Goal: Task Accomplishment & Management: Complete application form

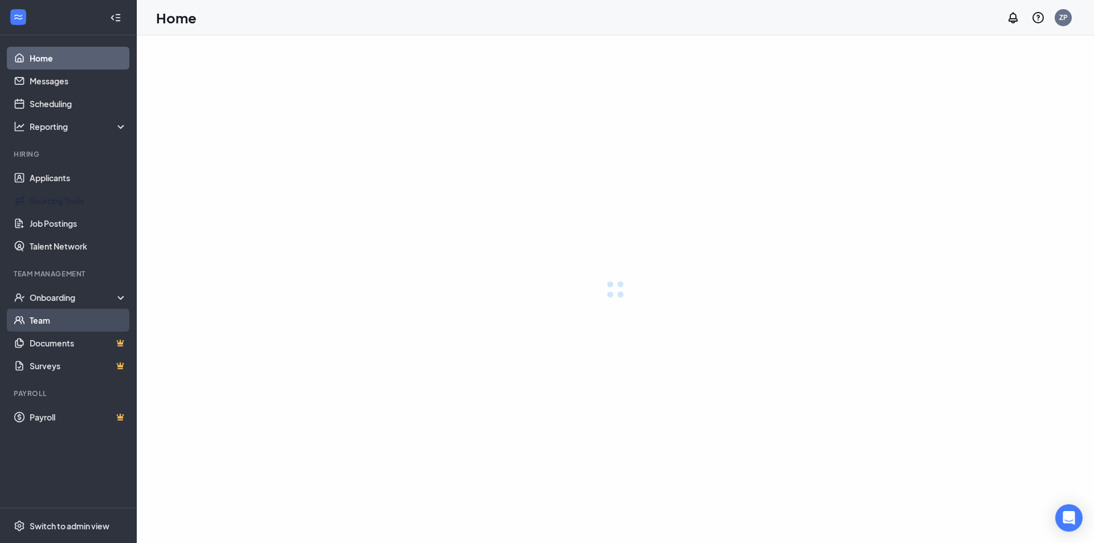
click at [70, 297] on div "Onboarding" at bounding box center [79, 297] width 98 height 11
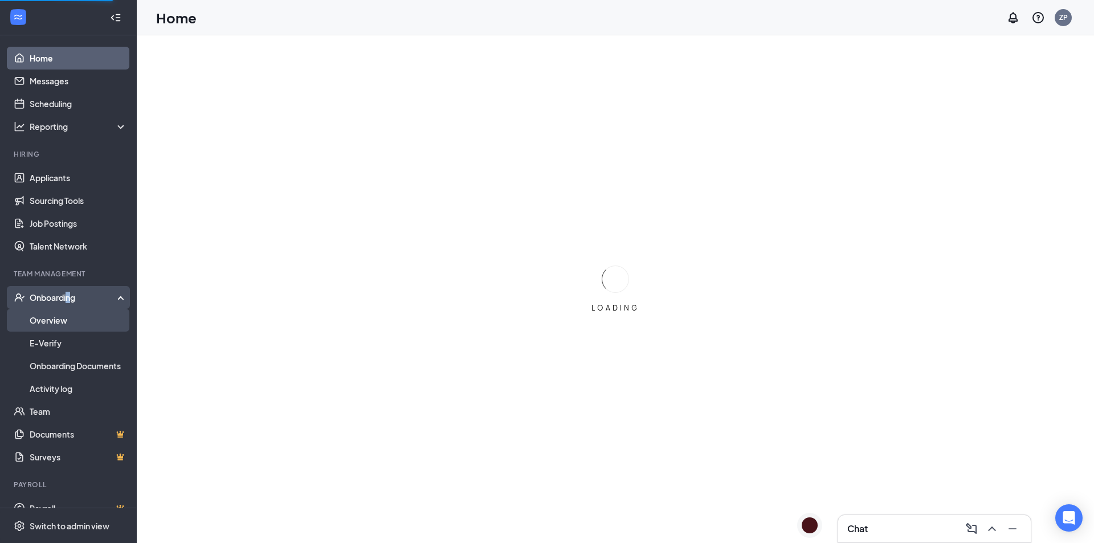
click at [61, 320] on link "Overview" at bounding box center [78, 320] width 97 height 23
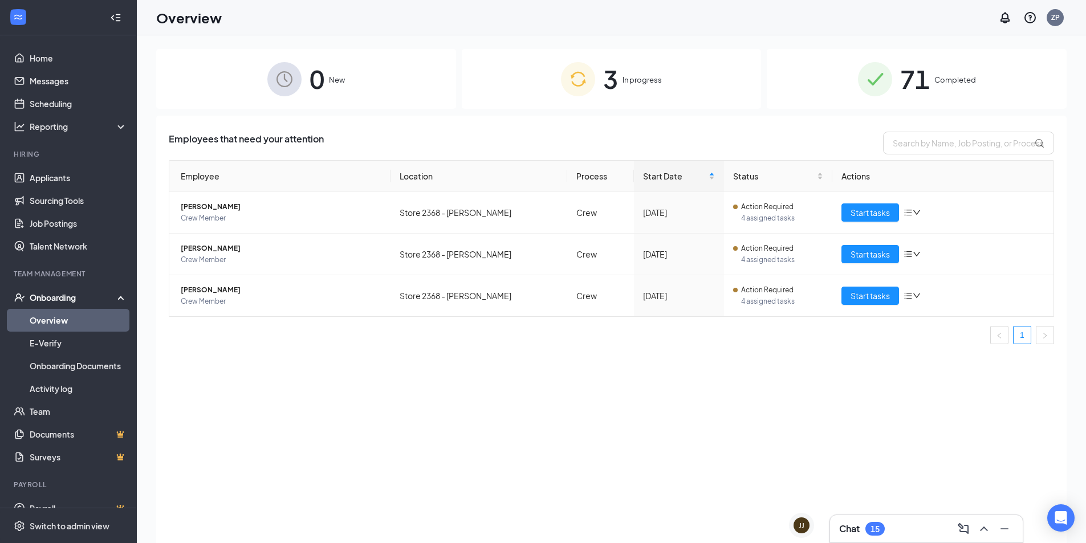
click at [670, 78] on div "3 In progress" at bounding box center [612, 79] width 300 height 60
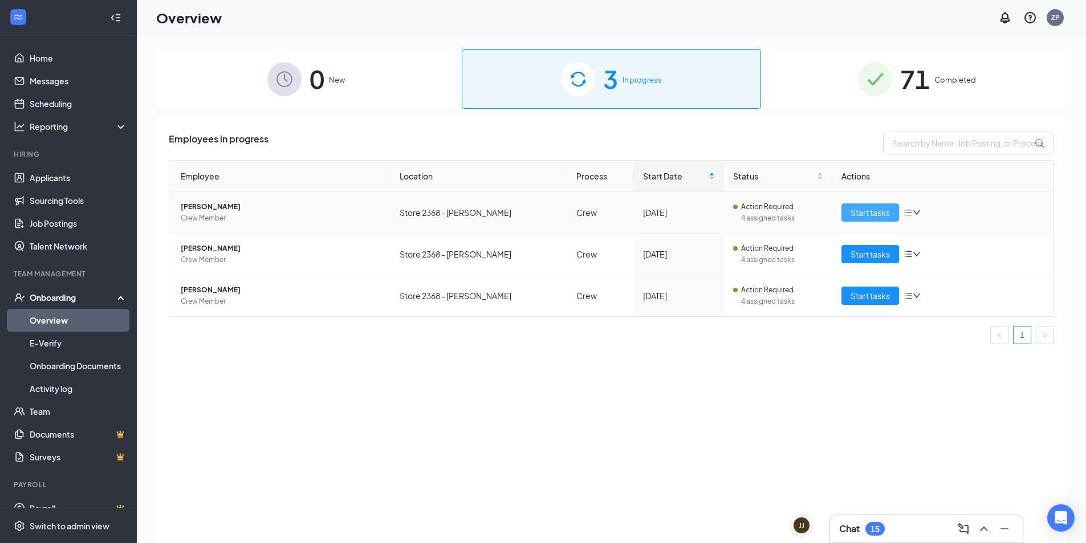
click at [866, 215] on span "Start tasks" at bounding box center [869, 212] width 39 height 13
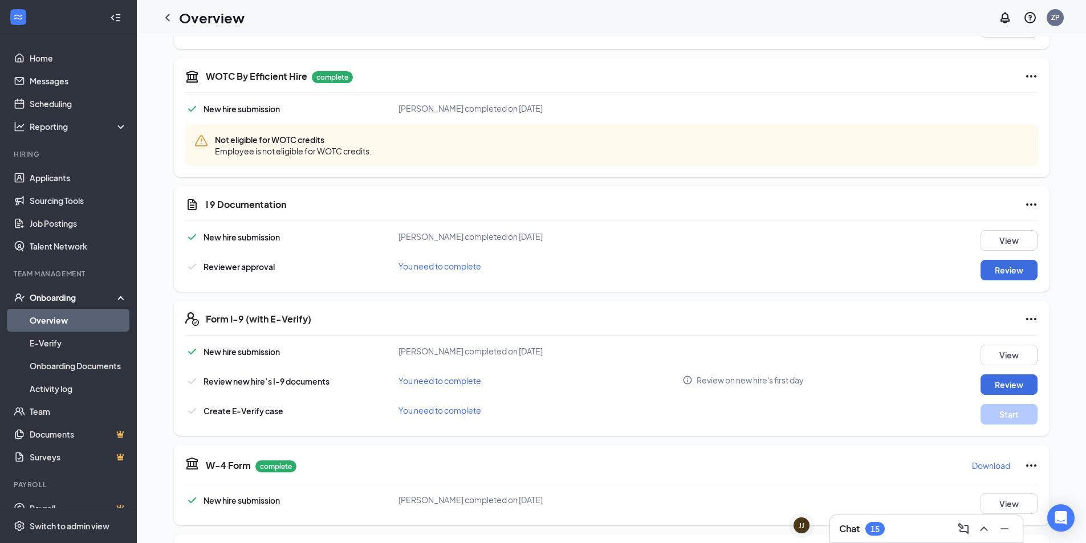
scroll to position [285, 0]
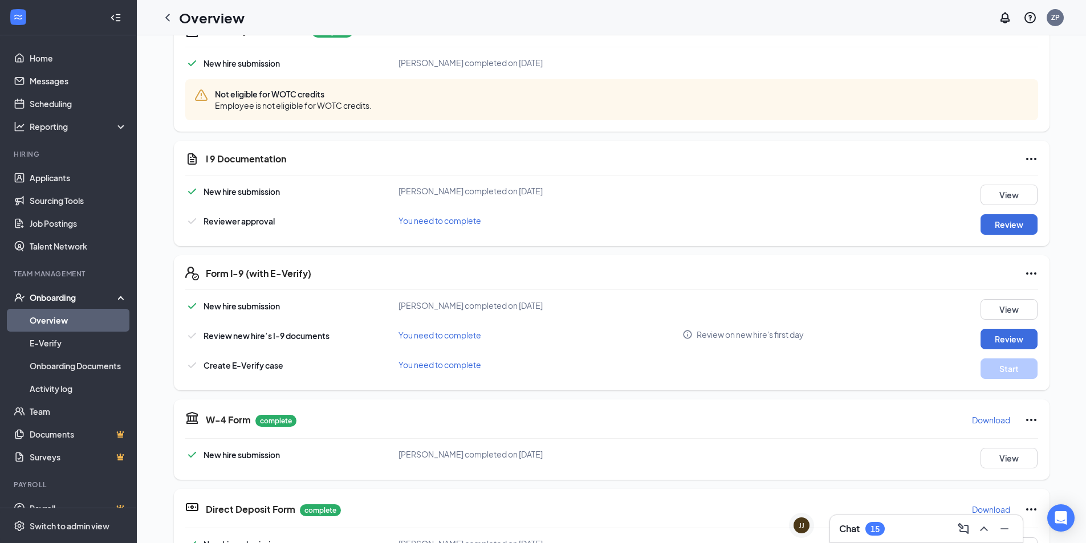
click at [1012, 239] on div "I 9 Documentation New hire submission [PERSON_NAME] completed on [DATE] View Re…" at bounding box center [611, 193] width 875 height 105
click at [1012, 229] on button "Review" at bounding box center [1008, 224] width 57 height 21
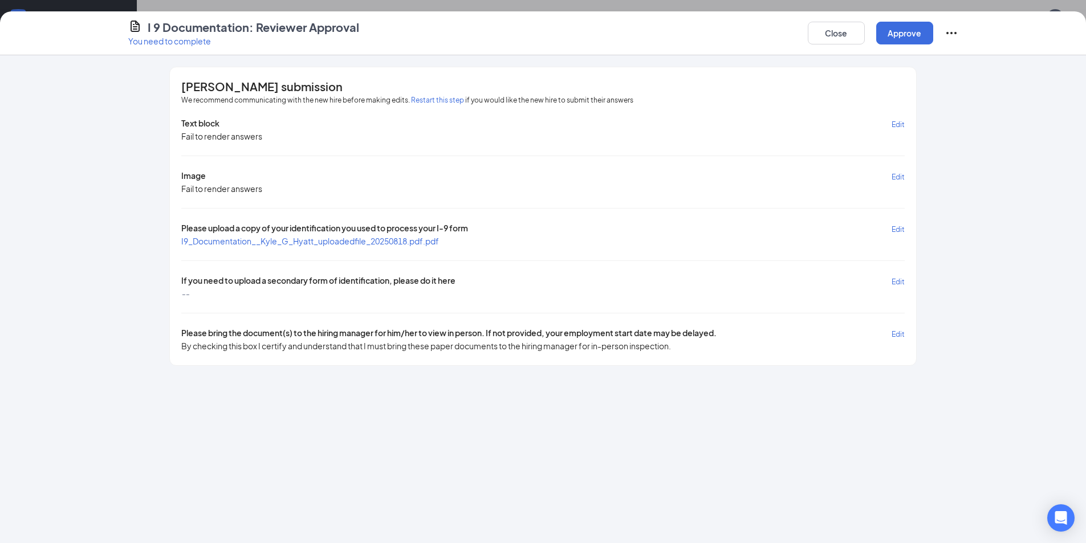
click at [896, 127] on span "Edit" at bounding box center [897, 124] width 13 height 9
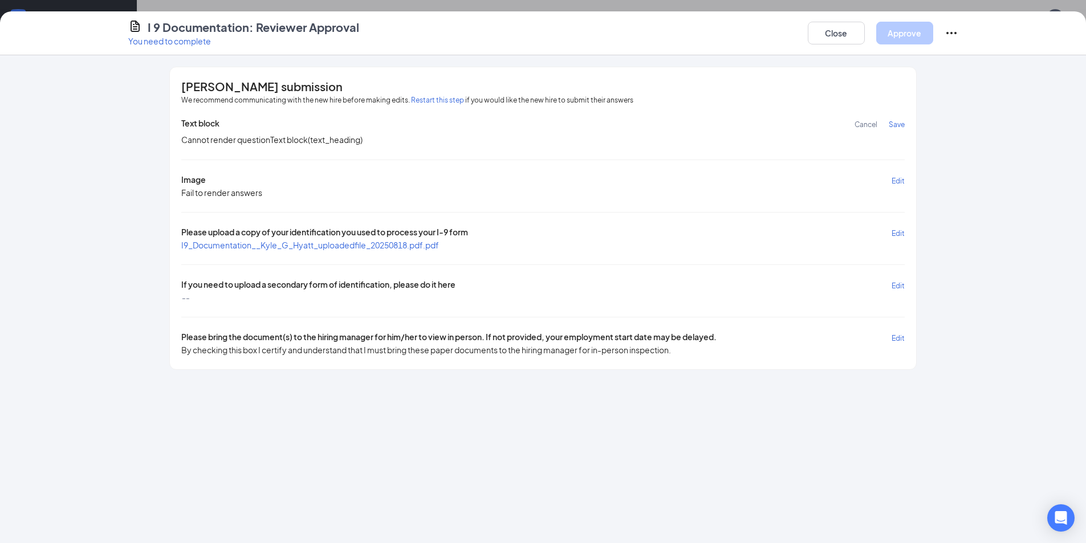
click at [896, 182] on span "Edit" at bounding box center [897, 181] width 13 height 9
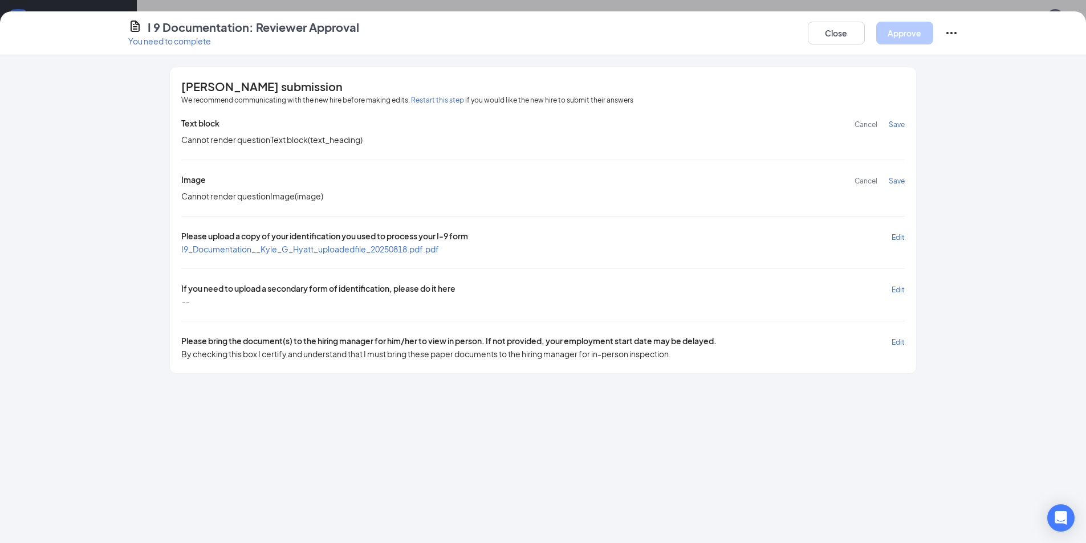
click at [896, 181] on span "Save" at bounding box center [897, 181] width 16 height 9
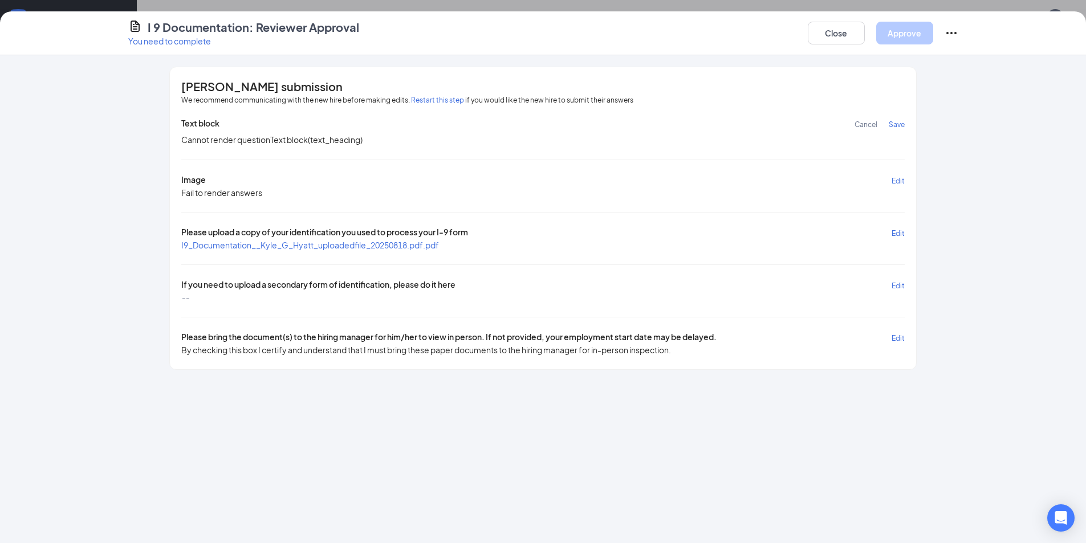
click at [896, 127] on span "Save" at bounding box center [897, 124] width 16 height 9
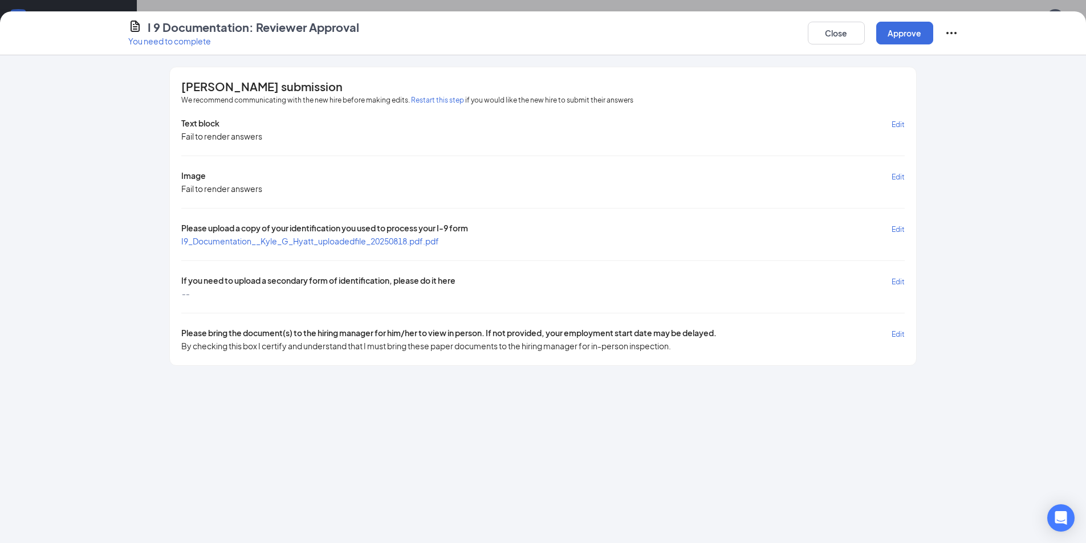
click at [295, 246] on span "I9_Documentation__Kyle_G_Hyatt_uploadedfile_20250818.pdf.pdf" at bounding box center [310, 240] width 258 height 11
click at [304, 242] on span "I9_Documentation__Kyle_G_Hyatt_uploadedfile_20250818.pdf.pdf" at bounding box center [310, 241] width 258 height 10
click at [896, 283] on span "Edit" at bounding box center [897, 282] width 13 height 9
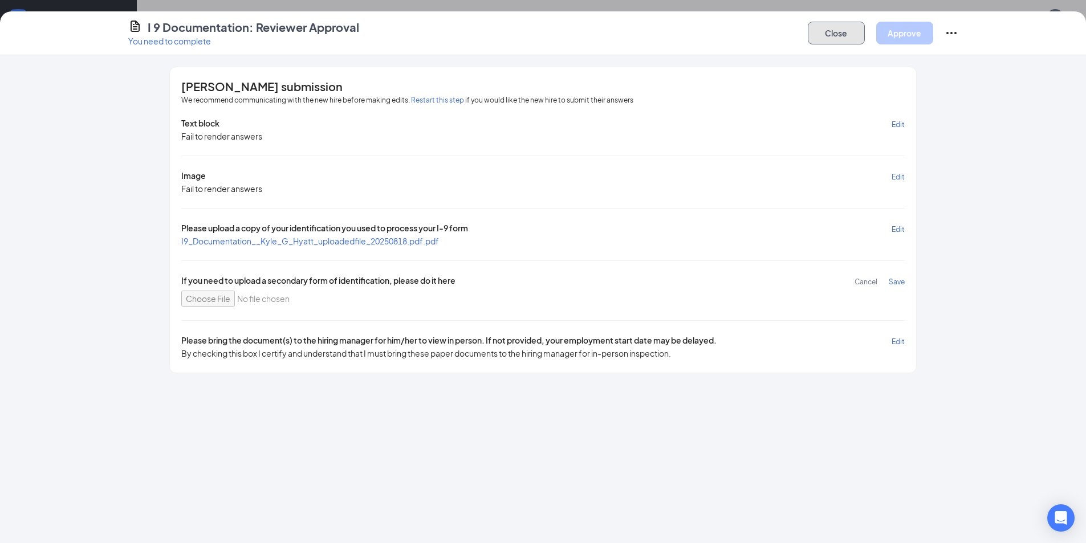
click at [853, 42] on button "Close" at bounding box center [836, 33] width 57 height 23
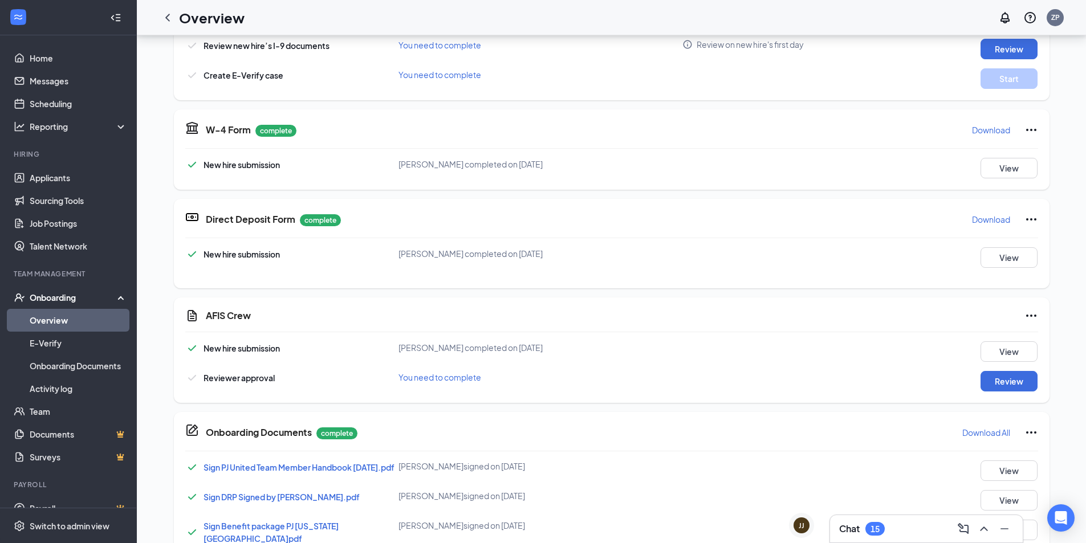
scroll to position [228, 0]
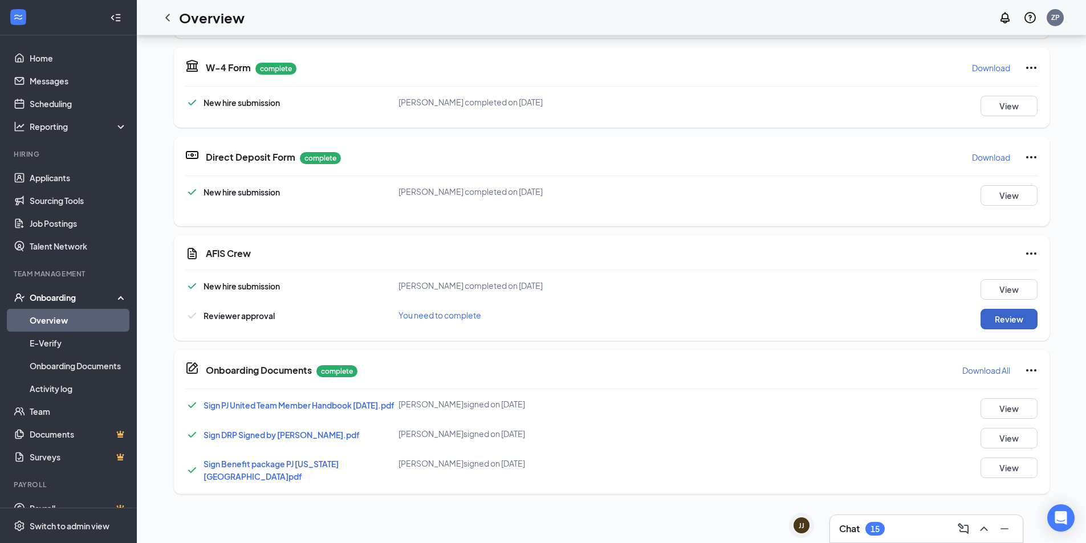
click at [1016, 319] on button "Review" at bounding box center [1008, 319] width 57 height 21
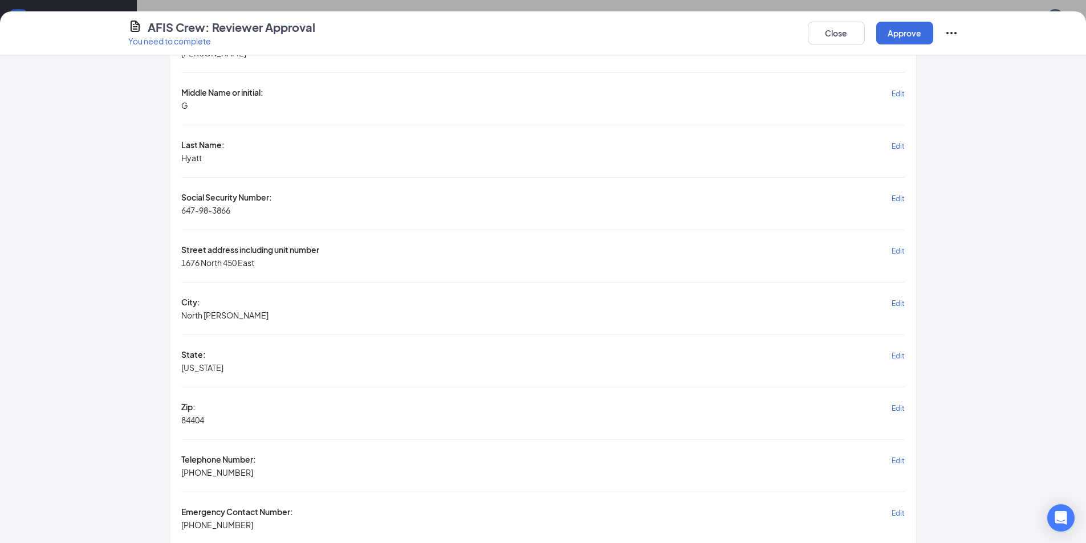
scroll to position [57, 0]
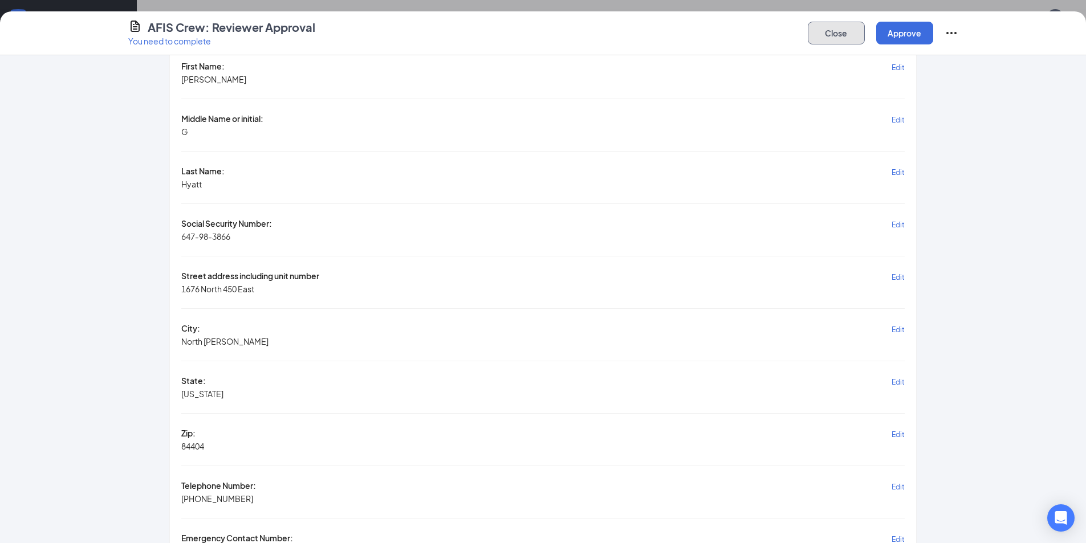
drag, startPoint x: 839, startPoint y: 36, endPoint x: 940, endPoint y: 107, distance: 123.5
click at [932, 107] on div "AFIS Crew: Reviewer Approval You need to complete Close Approve [PERSON_NAME] s…" at bounding box center [543, 277] width 1086 height 532
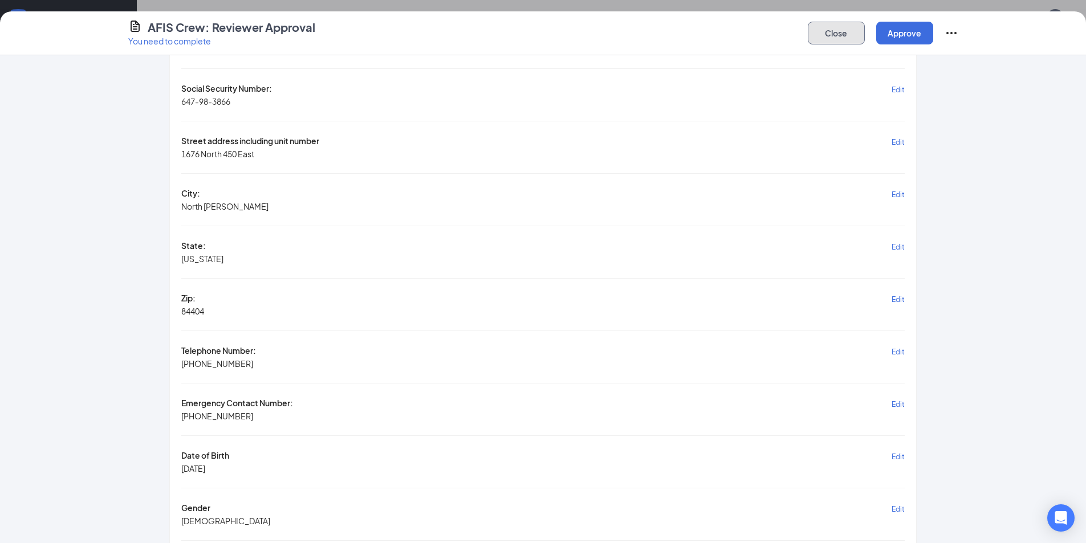
scroll to position [165, 0]
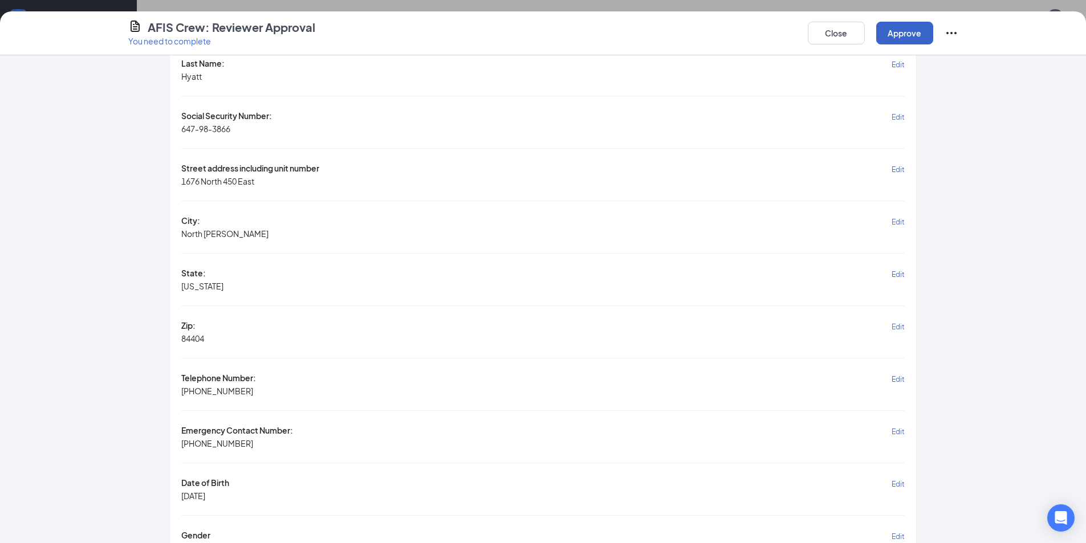
click at [902, 39] on button "Approve" at bounding box center [904, 33] width 57 height 23
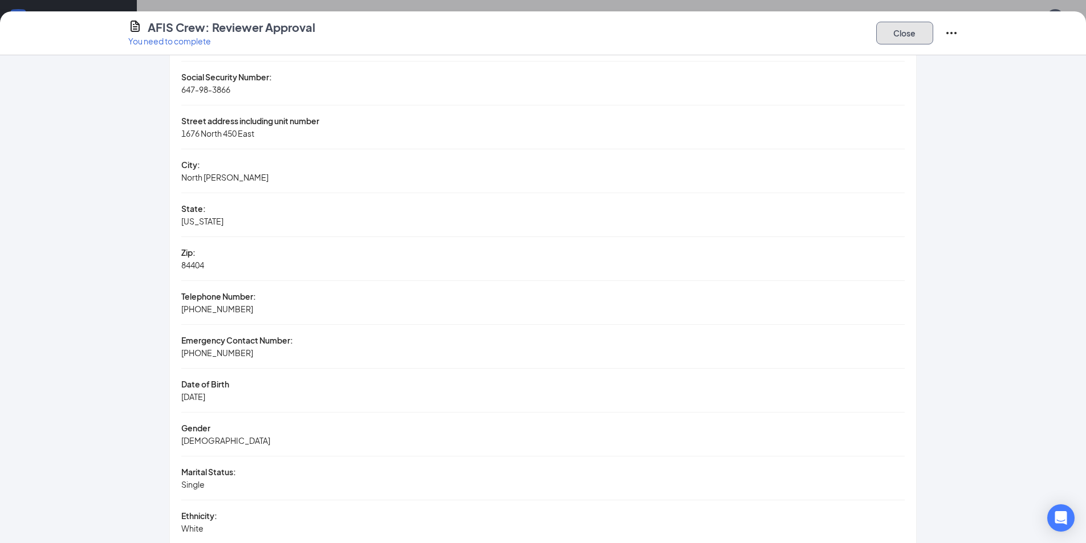
click at [903, 39] on button "Close" at bounding box center [904, 33] width 57 height 23
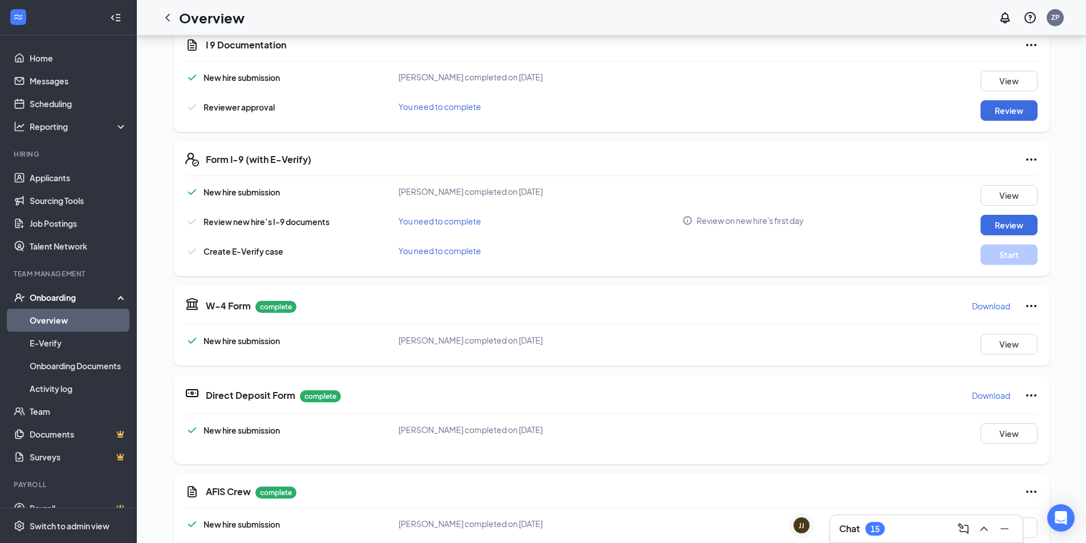
scroll to position [114, 0]
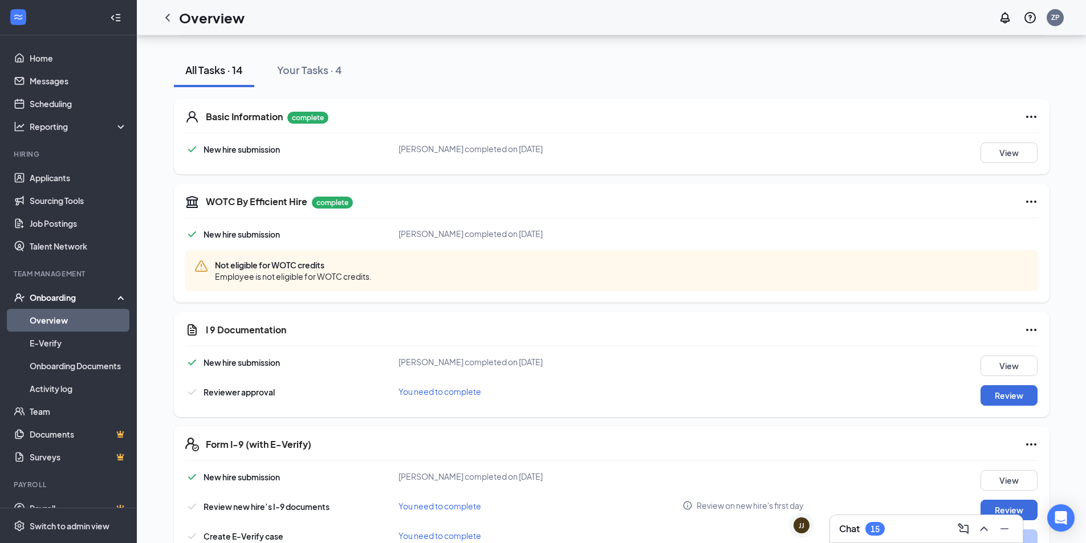
click at [155, 315] on div "KH [PERSON_NAME] Crew Member · Store 2368 - [PERSON_NAME][GEOGRAPHIC_DATA][PERS…" at bounding box center [611, 476] width 949 height 1110
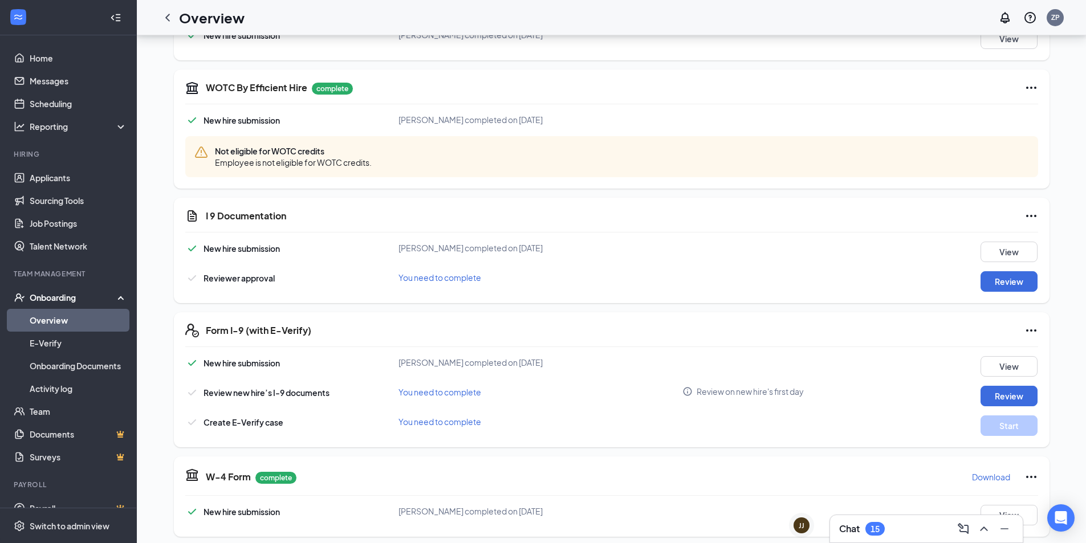
click at [986, 315] on div "Form I-9 (with E-Verify) New hire submission [PERSON_NAME] completed on [DATE] …" at bounding box center [611, 379] width 875 height 135
click at [997, 284] on button "Review" at bounding box center [1008, 281] width 57 height 21
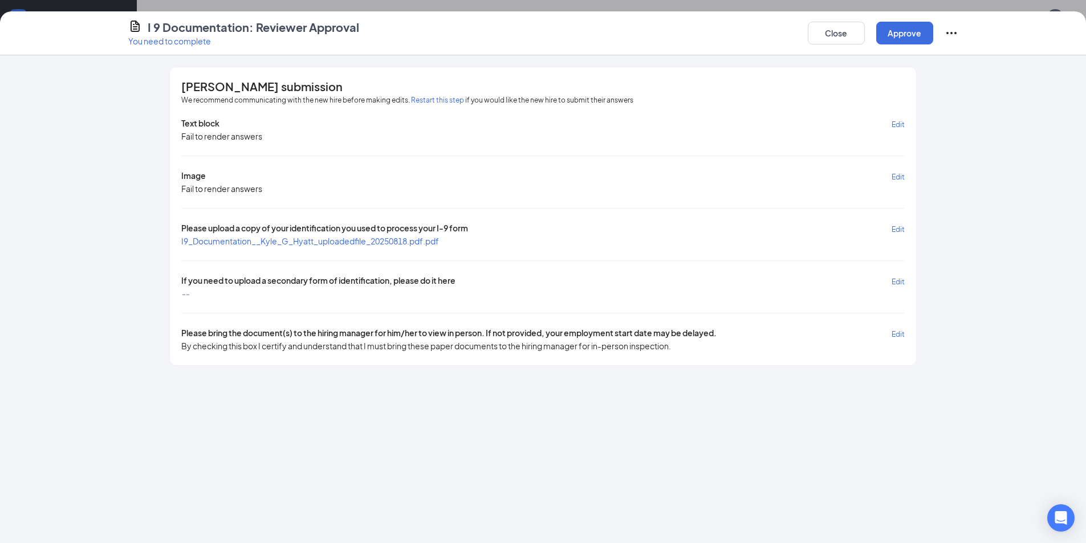
click at [896, 283] on span "Edit" at bounding box center [897, 282] width 13 height 9
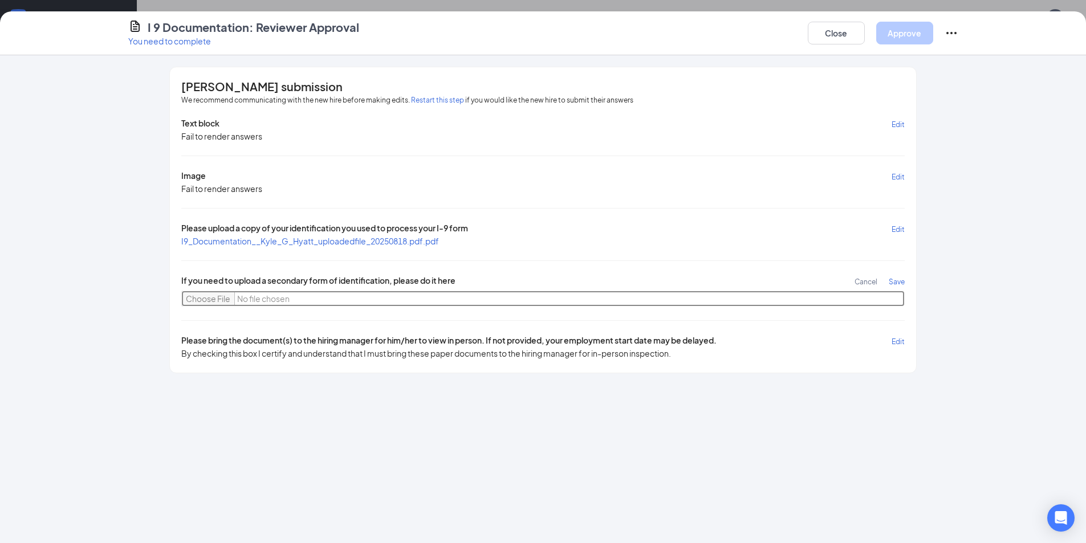
click at [202, 295] on input "file" at bounding box center [542, 299] width 723 height 16
drag, startPoint x: 258, startPoint y: 300, endPoint x: 650, endPoint y: 270, distance: 392.7
click at [650, 270] on div "Text block Edit Fail to render answers Image Edit Fail to render answers Please…" at bounding box center [542, 238] width 723 height 242
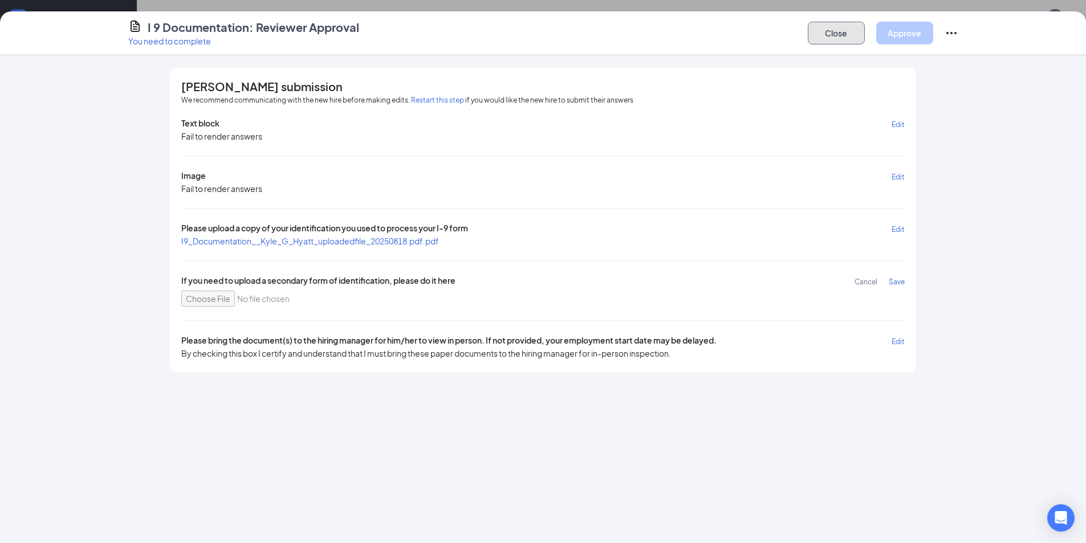
drag, startPoint x: 817, startPoint y: 31, endPoint x: 657, endPoint y: 154, distance: 202.0
click at [817, 31] on button "Close" at bounding box center [836, 33] width 57 height 23
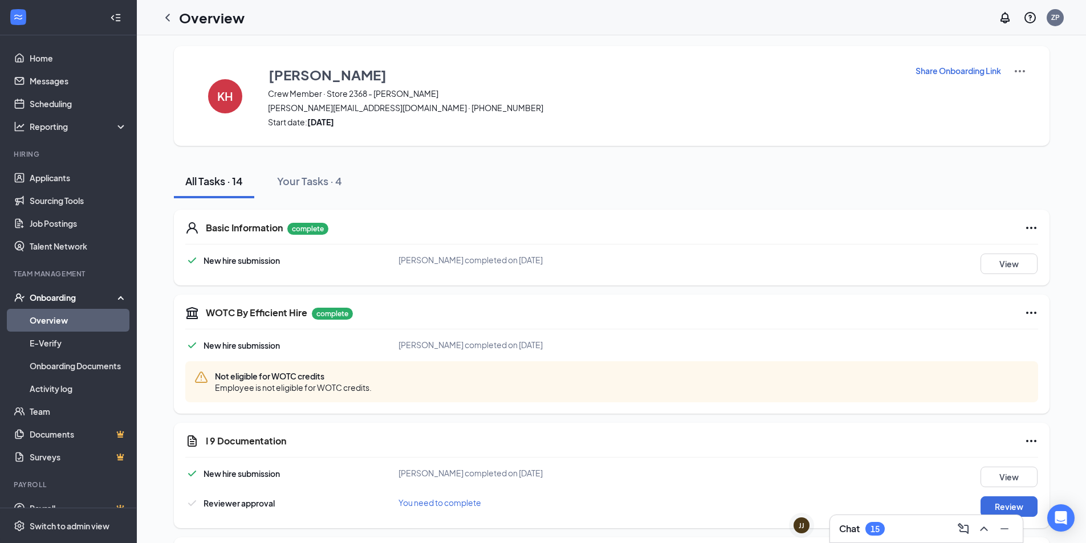
scroll to position [0, 0]
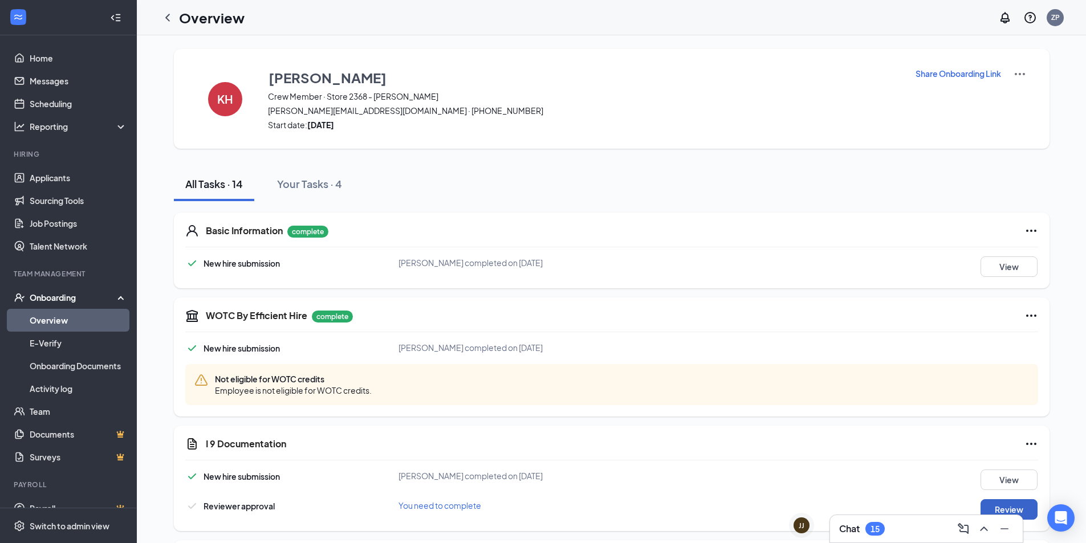
click at [980, 499] on button "Review" at bounding box center [1008, 509] width 57 height 21
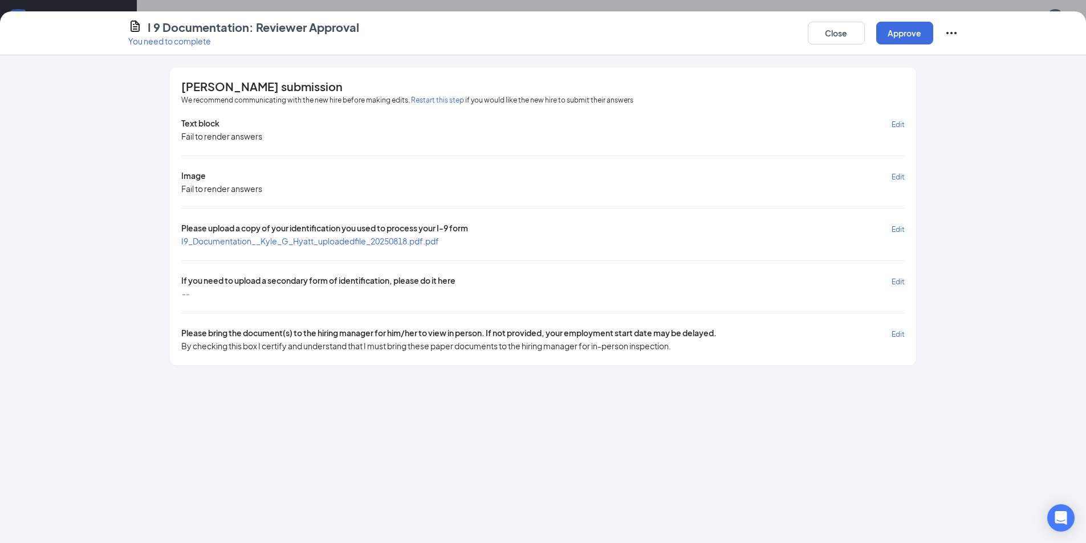
click at [895, 282] on span "Edit" at bounding box center [897, 282] width 13 height 9
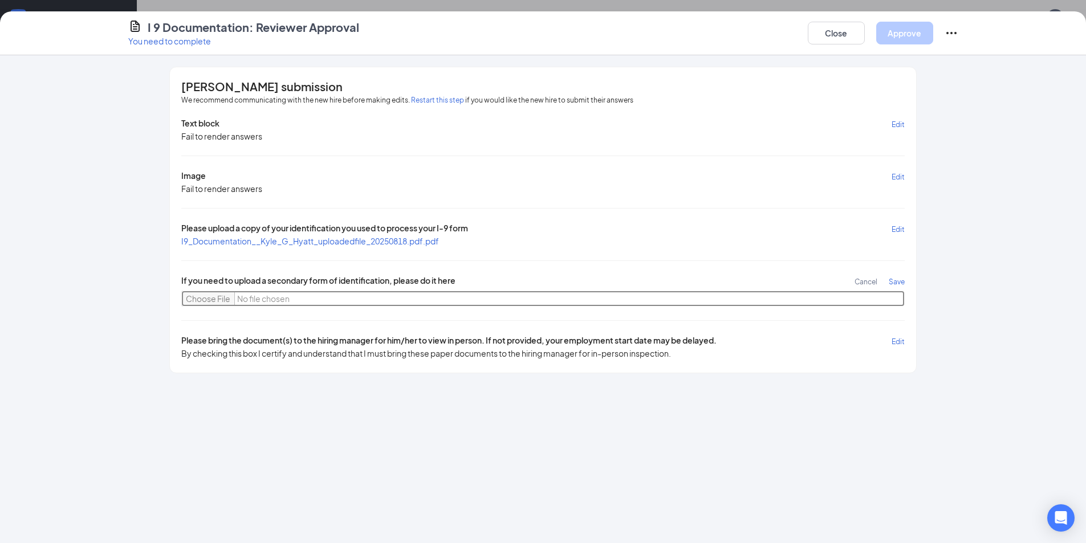
click at [206, 300] on input "file" at bounding box center [542, 299] width 723 height 16
type input "C:\fakepath\[PERSON_NAME].heic"
click at [894, 282] on span "Save" at bounding box center [897, 282] width 16 height 9
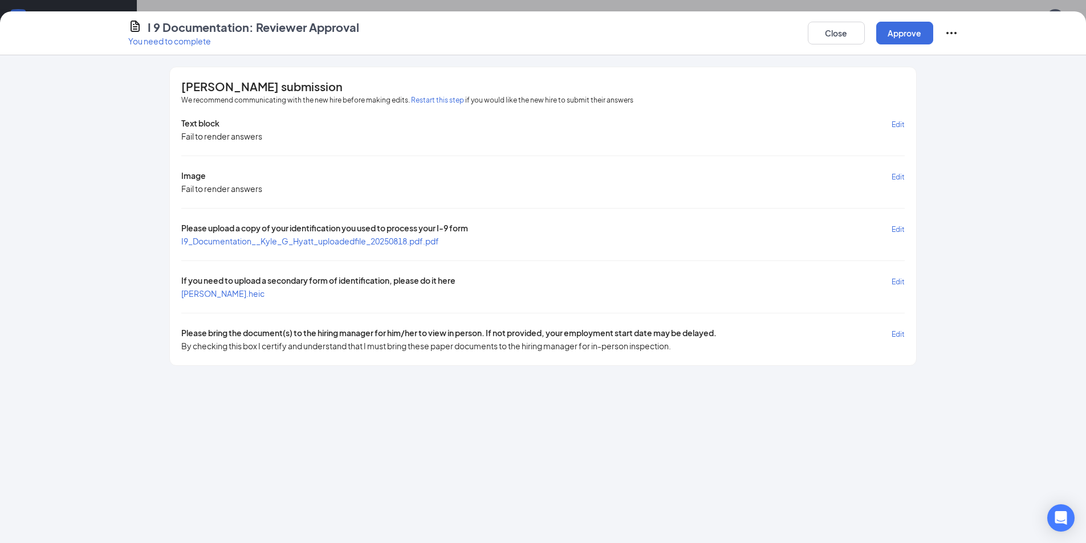
click at [203, 294] on span "[PERSON_NAME].heic" at bounding box center [222, 293] width 83 height 10
click at [893, 283] on span "Edit" at bounding box center [897, 282] width 13 height 9
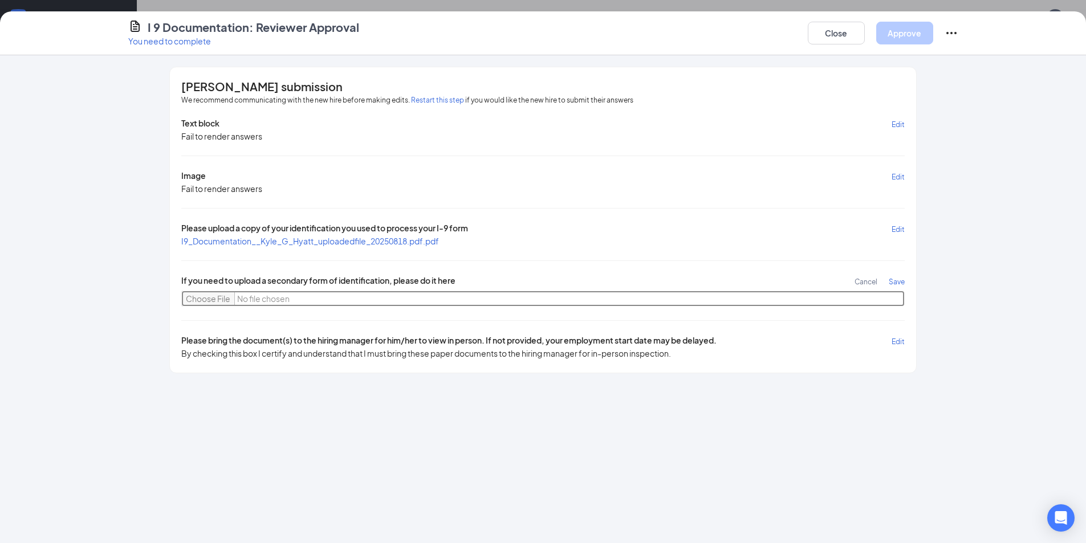
click at [209, 300] on input "file" at bounding box center [542, 299] width 723 height 16
type input "C:\fakepath\[PERSON_NAME].jpeg"
click at [901, 284] on span "Save" at bounding box center [897, 282] width 16 height 9
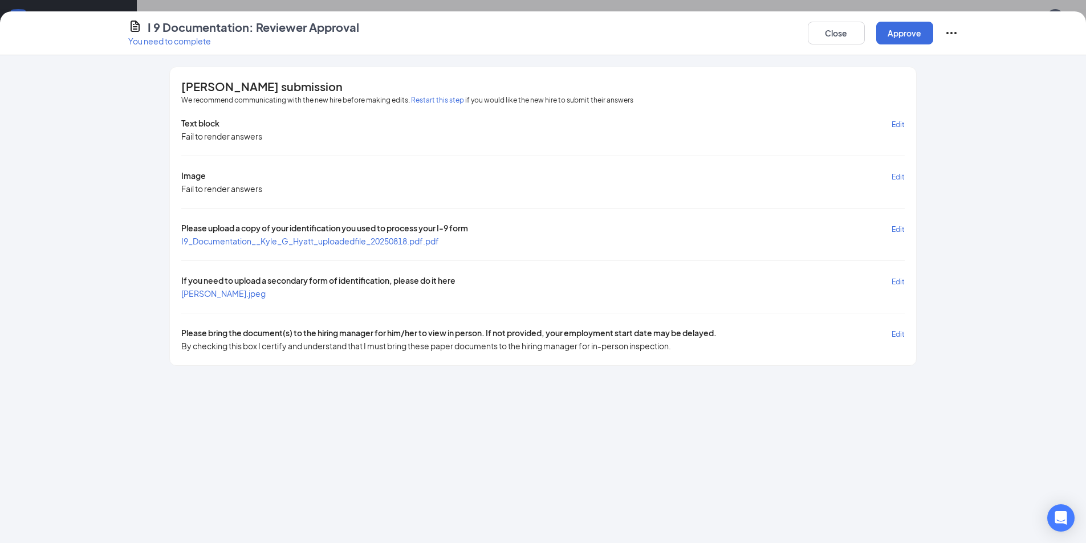
click at [190, 295] on span "[PERSON_NAME].jpeg" at bounding box center [223, 293] width 84 height 10
click at [917, 37] on button "Approve" at bounding box center [904, 33] width 57 height 23
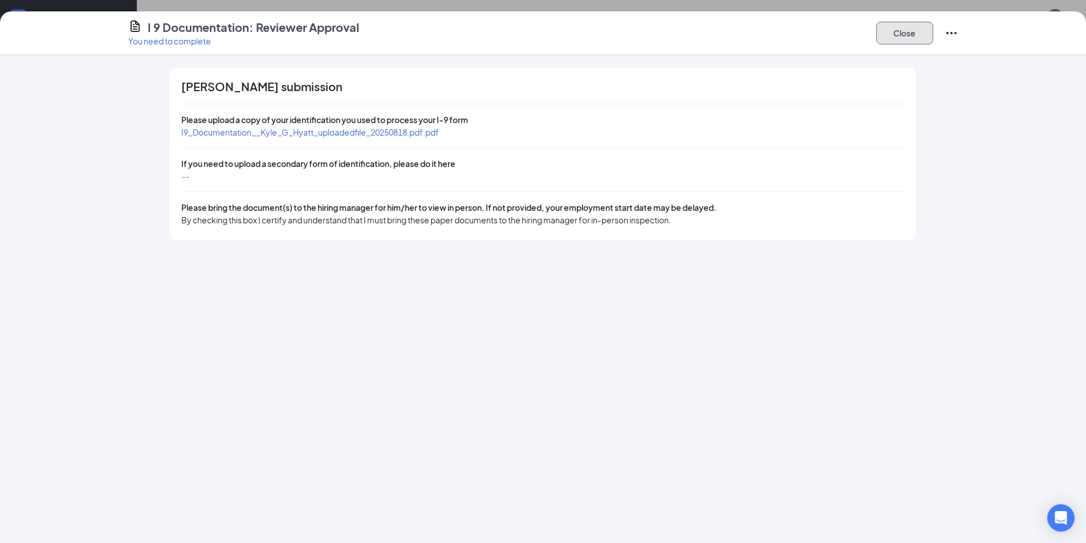
click at [896, 33] on button "Close" at bounding box center [904, 33] width 57 height 23
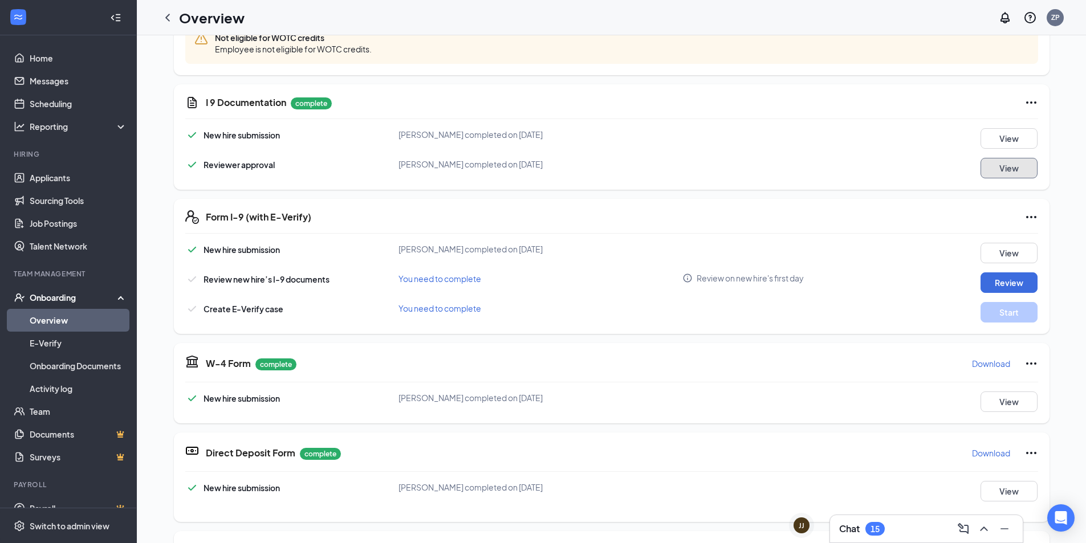
scroll to position [342, 0]
click at [1004, 162] on button "View" at bounding box center [1008, 167] width 57 height 21
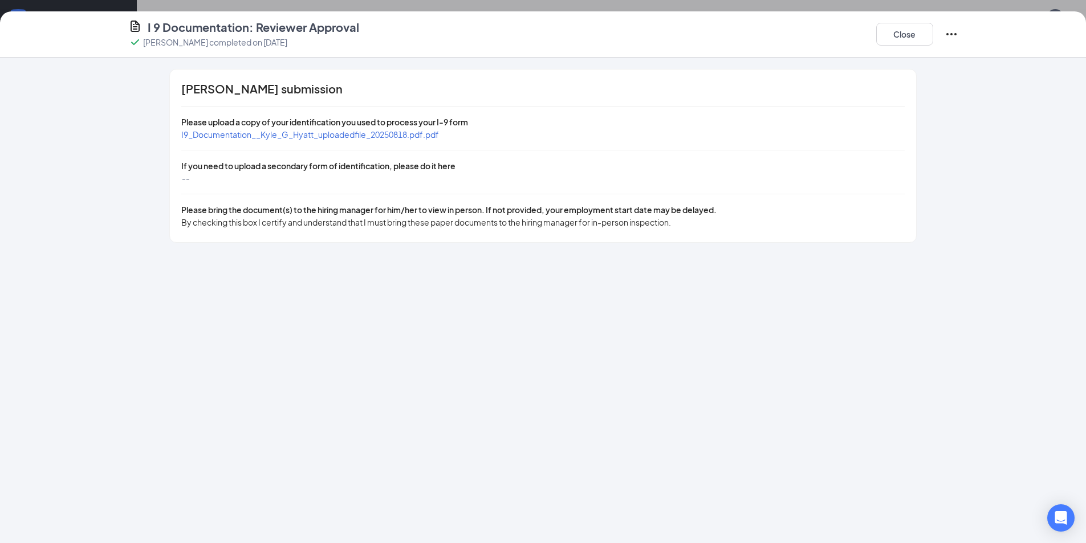
click at [189, 178] on span "--" at bounding box center [185, 178] width 8 height 10
click at [186, 178] on span "--" at bounding box center [185, 178] width 8 height 10
click at [416, 202] on div "[PERSON_NAME] submission Please upload a copy of your identification you used t…" at bounding box center [542, 156] width 745 height 173
click at [931, 33] on button "Close" at bounding box center [904, 34] width 57 height 23
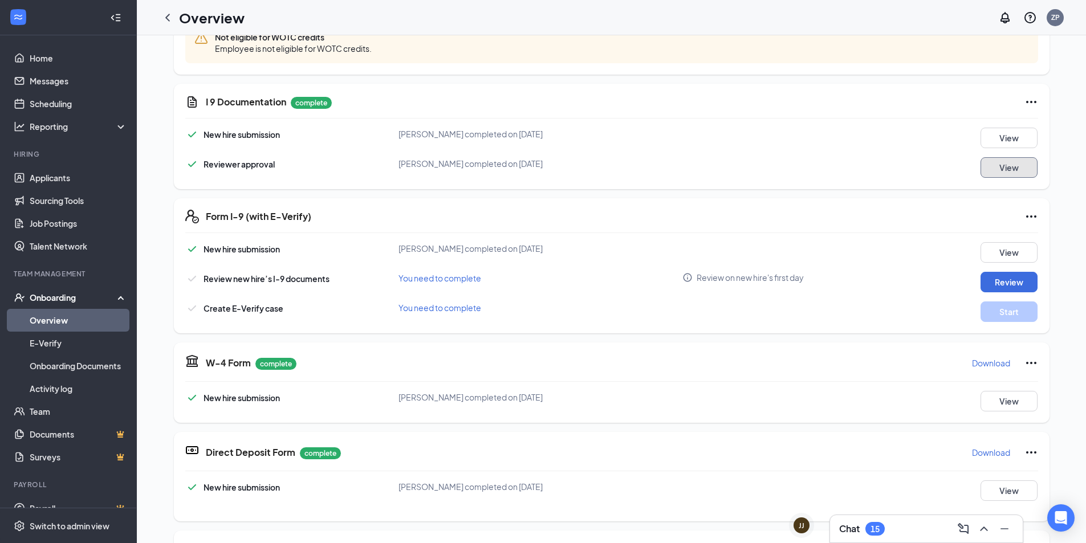
scroll to position [399, 0]
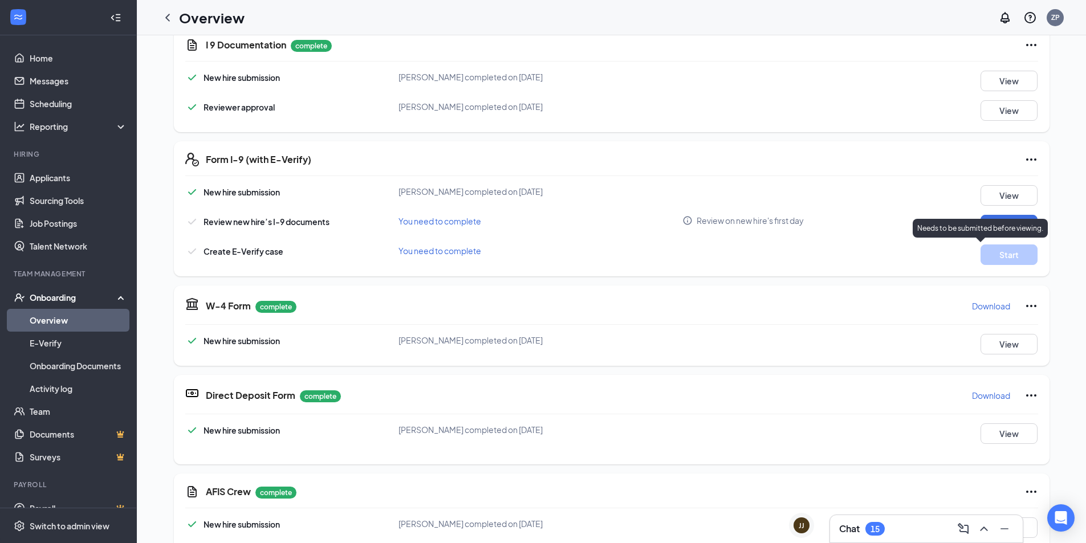
click at [1018, 233] on div "Needs to be submitted before viewing." at bounding box center [979, 228] width 135 height 19
click at [904, 224] on div "Review on new hire's first day" at bounding box center [806, 220] width 248 height 11
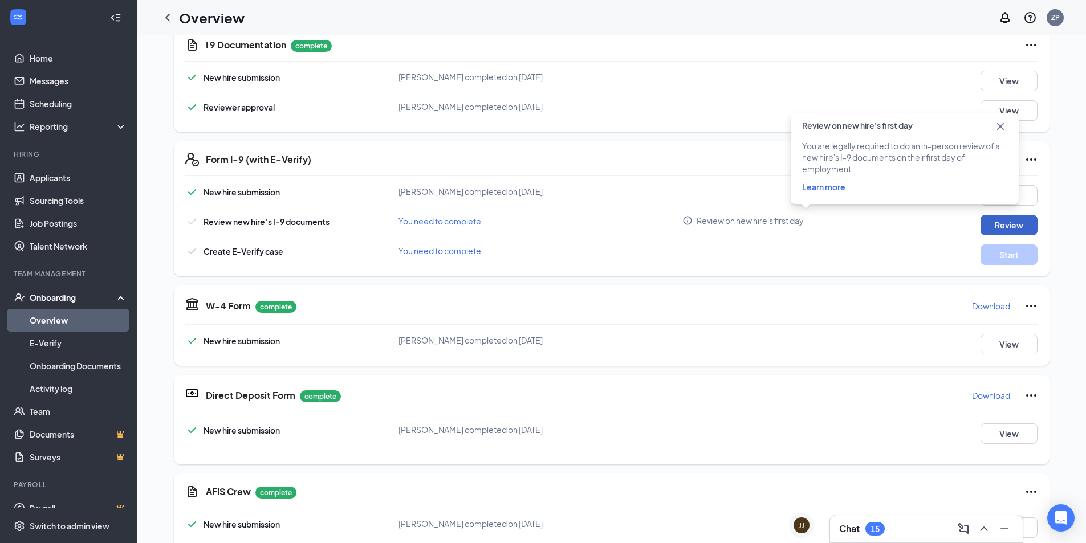
click at [1006, 232] on button "Review" at bounding box center [1008, 225] width 57 height 21
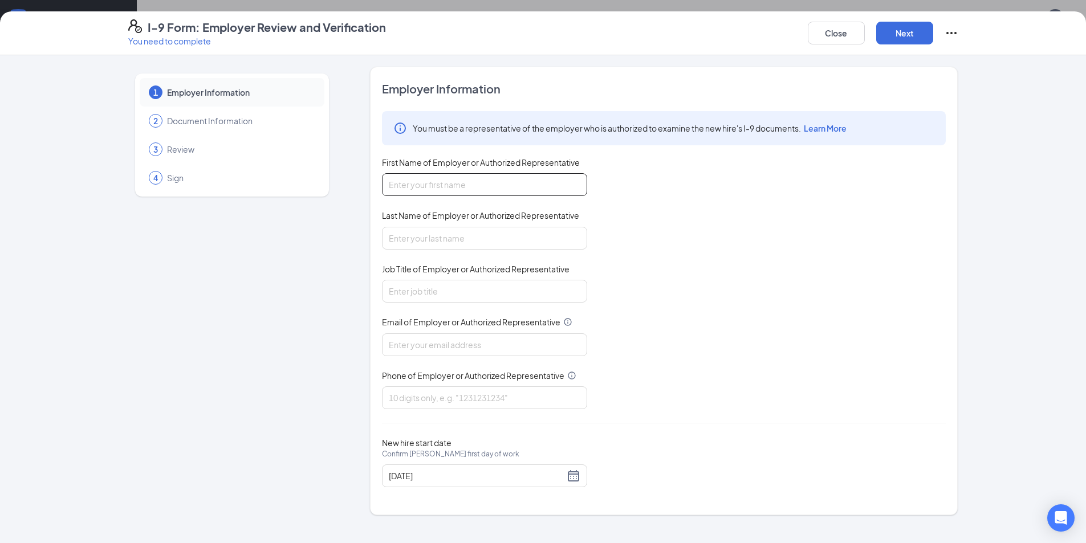
click at [426, 177] on input "First Name of Employer or Authorized Representative" at bounding box center [484, 184] width 205 height 23
type input "Jordan"
type input "[PERSON_NAME]"
type input "General Manager"
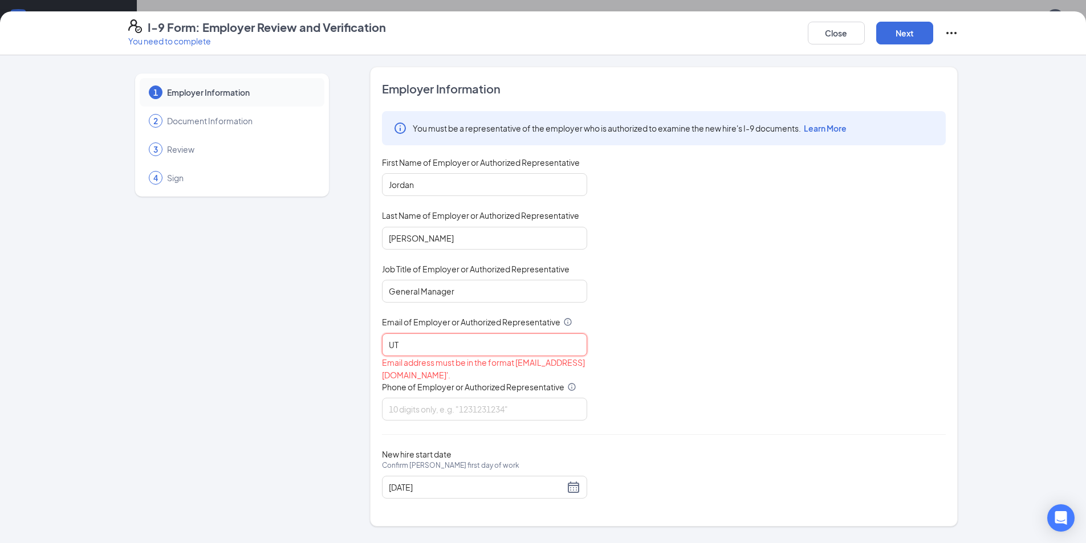
type input "[EMAIL_ADDRESS][DOMAIN_NAME]"
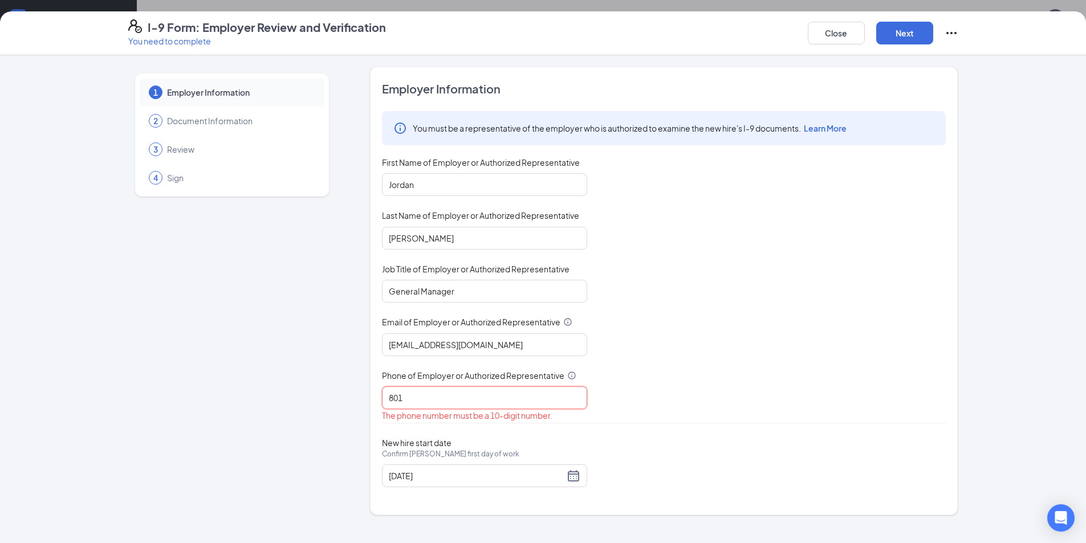
type input "8017867272"
click at [902, 34] on button "Next" at bounding box center [904, 33] width 57 height 23
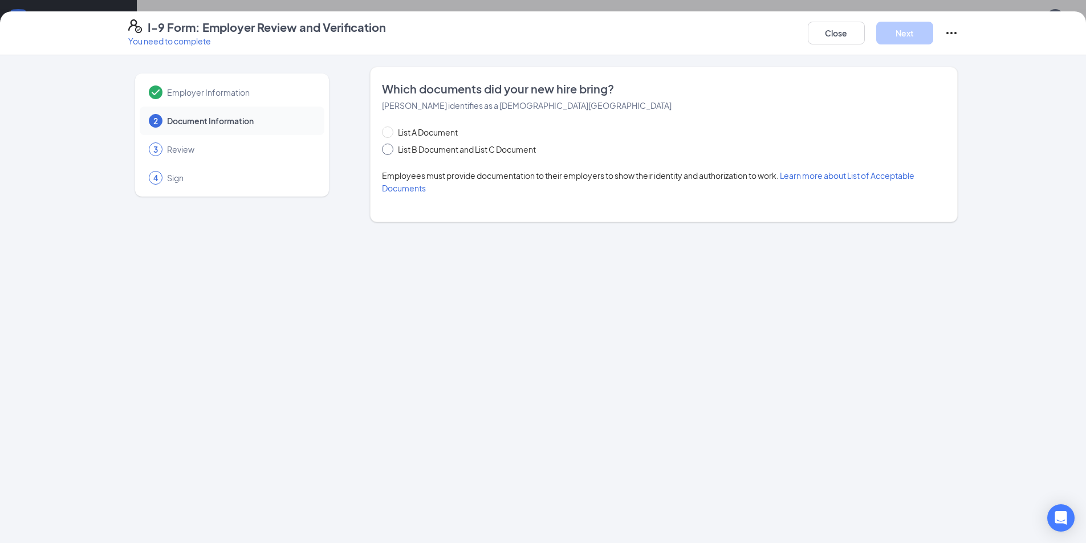
click at [385, 148] on input "List B Document and List C Document" at bounding box center [386, 148] width 8 height 8
radio input "true"
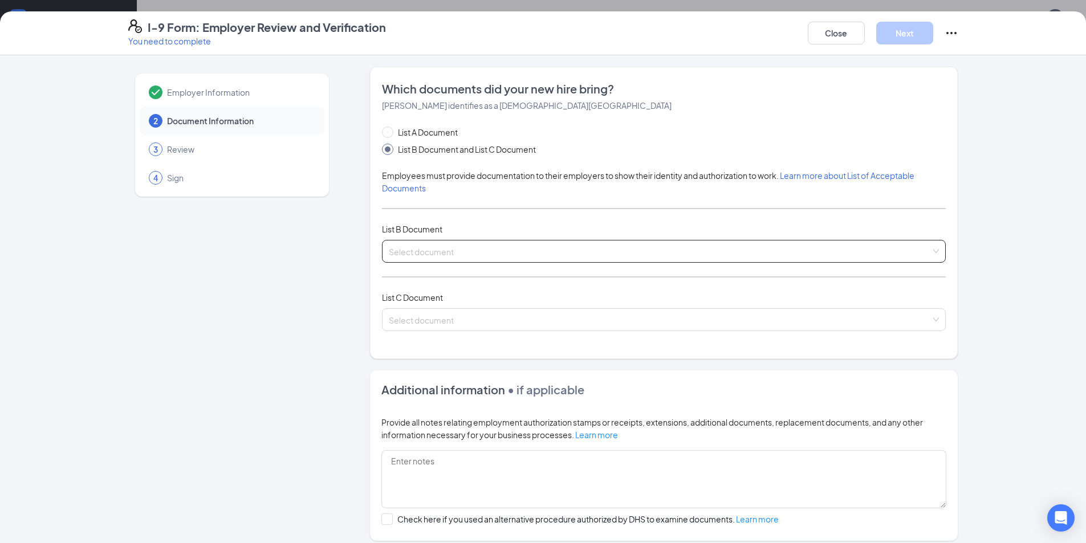
click at [479, 252] on input "search" at bounding box center [660, 249] width 542 height 17
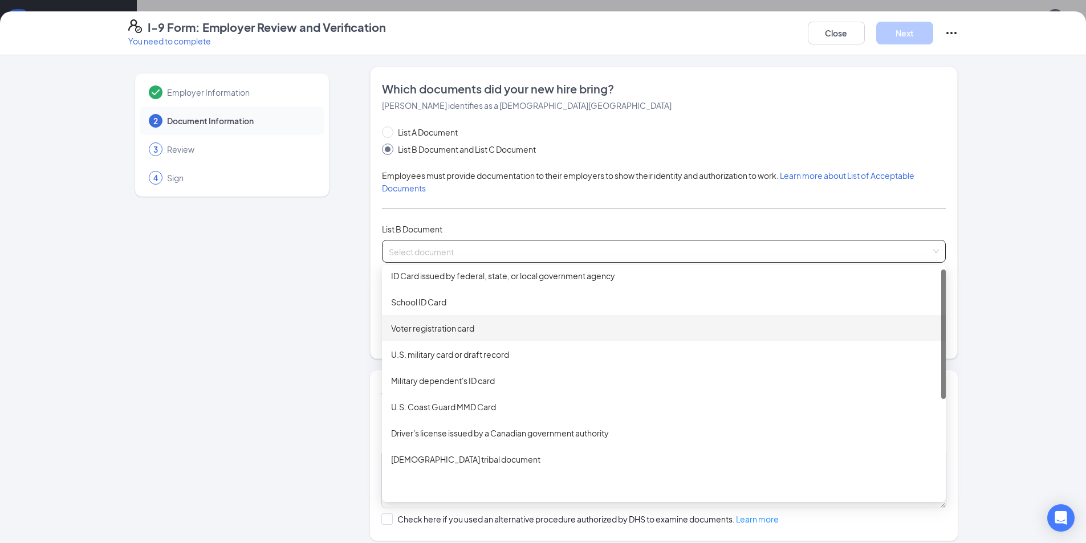
scroll to position [0, 0]
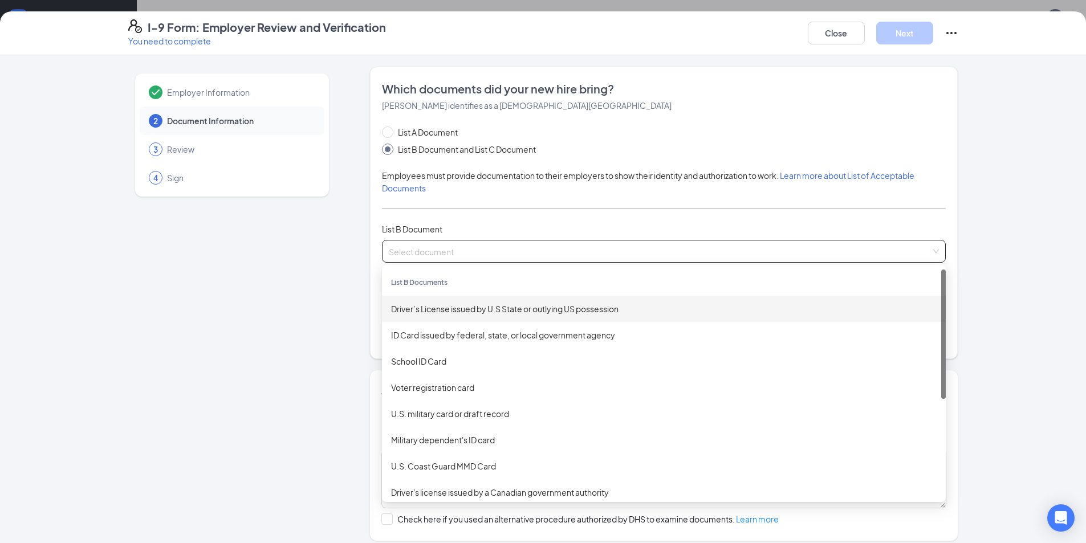
click at [473, 308] on div "Driver’s License issued by U.S State or outlying US possession" at bounding box center [663, 309] width 545 height 13
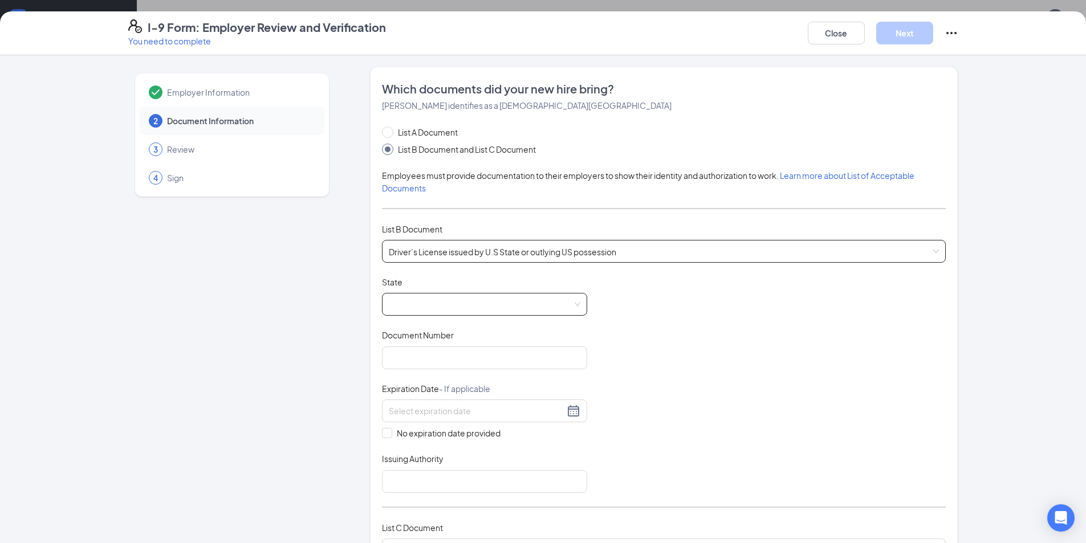
click at [478, 311] on span at bounding box center [484, 305] width 191 height 22
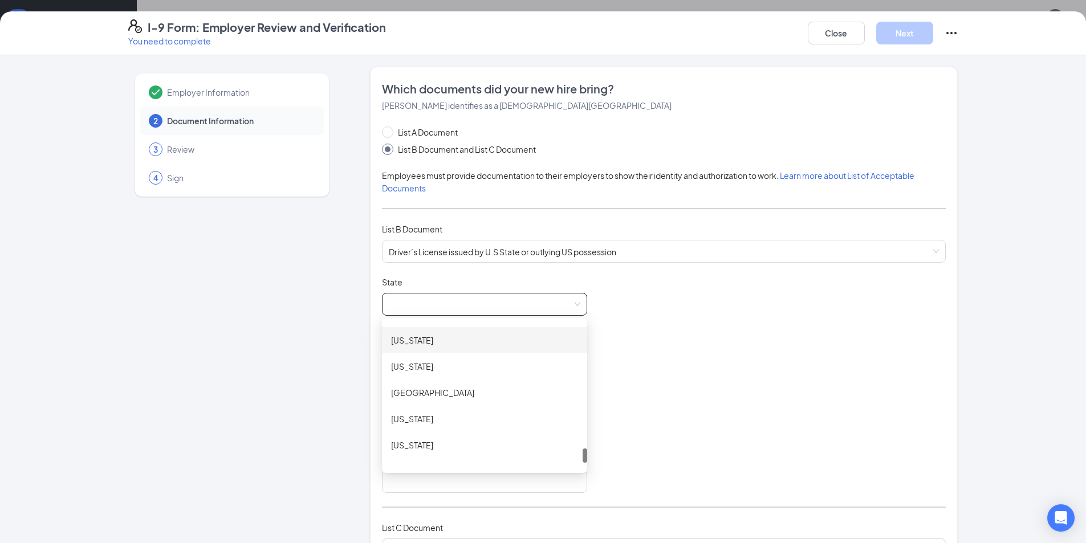
click at [404, 339] on div "[US_STATE]" at bounding box center [484, 340] width 187 height 13
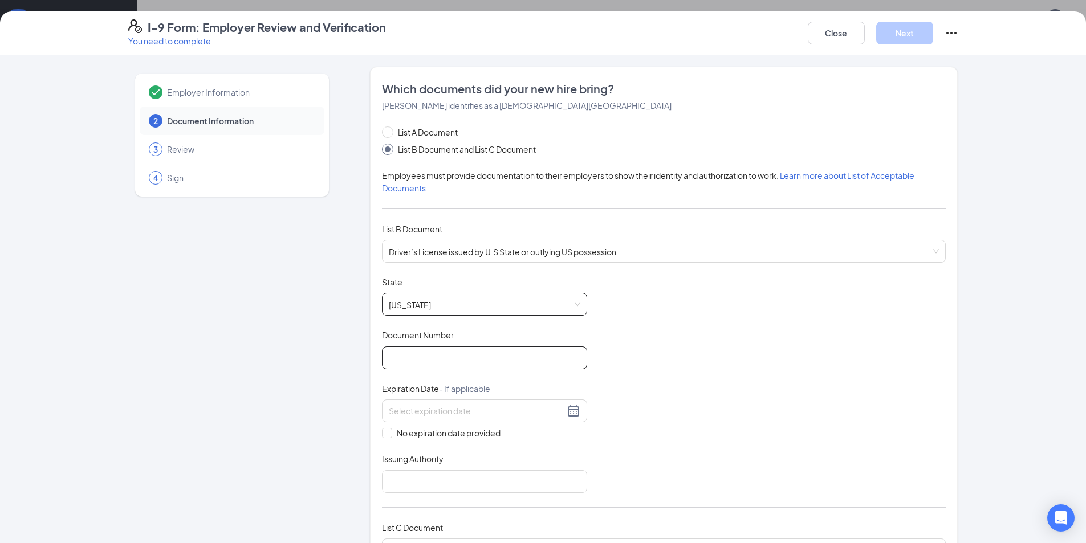
click at [463, 364] on input "Document Number" at bounding box center [484, 358] width 205 height 23
type input "250296431"
click at [576, 418] on div at bounding box center [484, 411] width 205 height 23
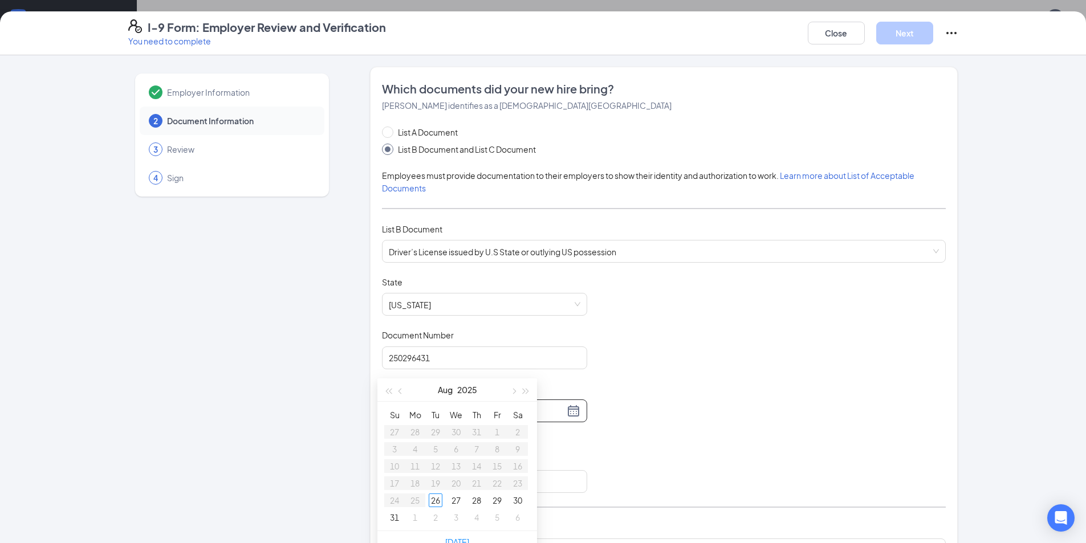
scroll to position [228, 0]
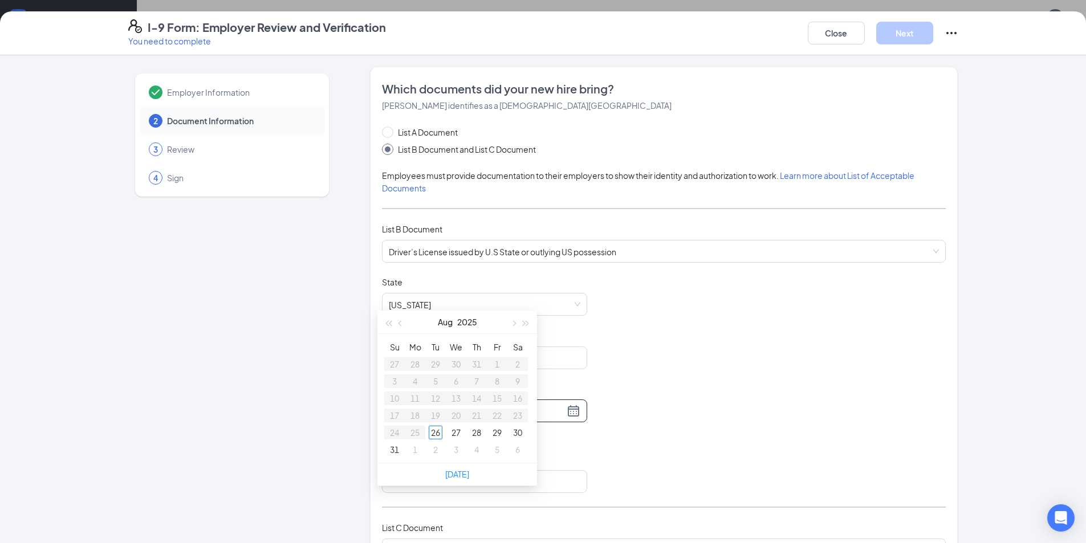
type input "[DATE]"
click at [528, 324] on button "button" at bounding box center [526, 322] width 13 height 23
click at [514, 327] on button "button" at bounding box center [513, 322] width 13 height 23
type input "[DATE]"
click at [459, 432] on div "30" at bounding box center [456, 433] width 14 height 14
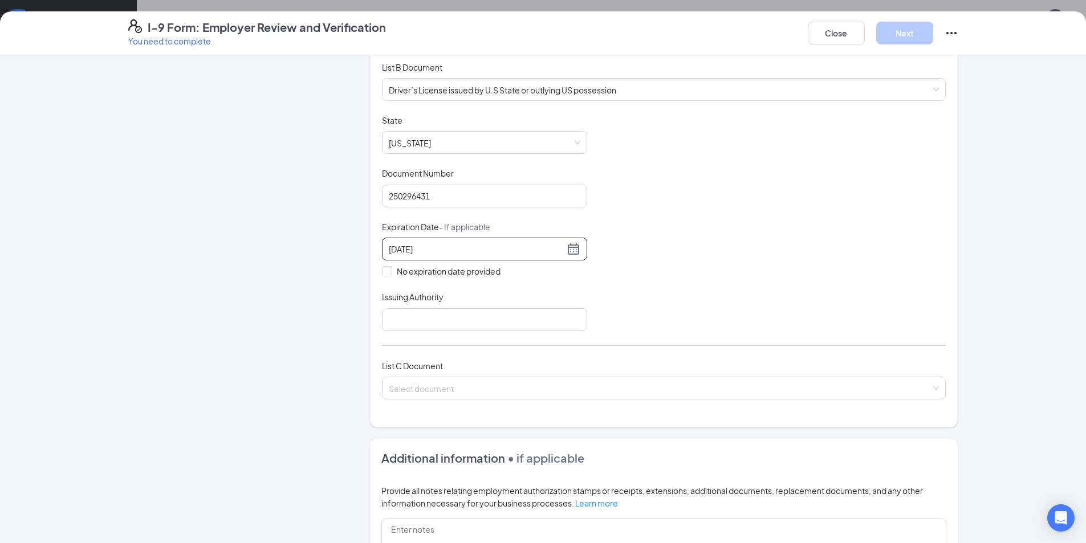
scroll to position [171, 0]
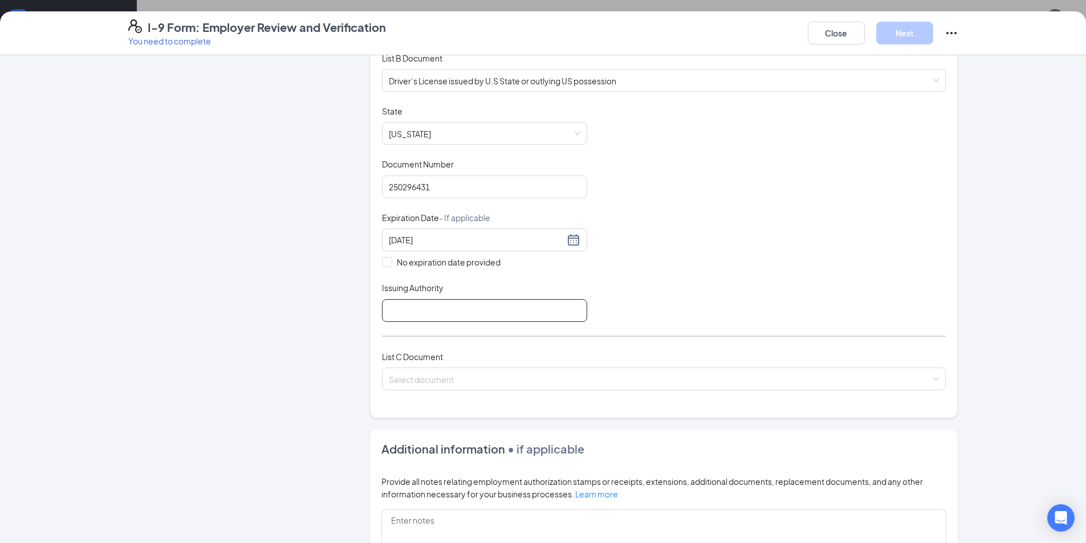
click at [407, 306] on input "Issuing Authority" at bounding box center [484, 310] width 205 height 23
type input "[US_STATE] drivers license division"
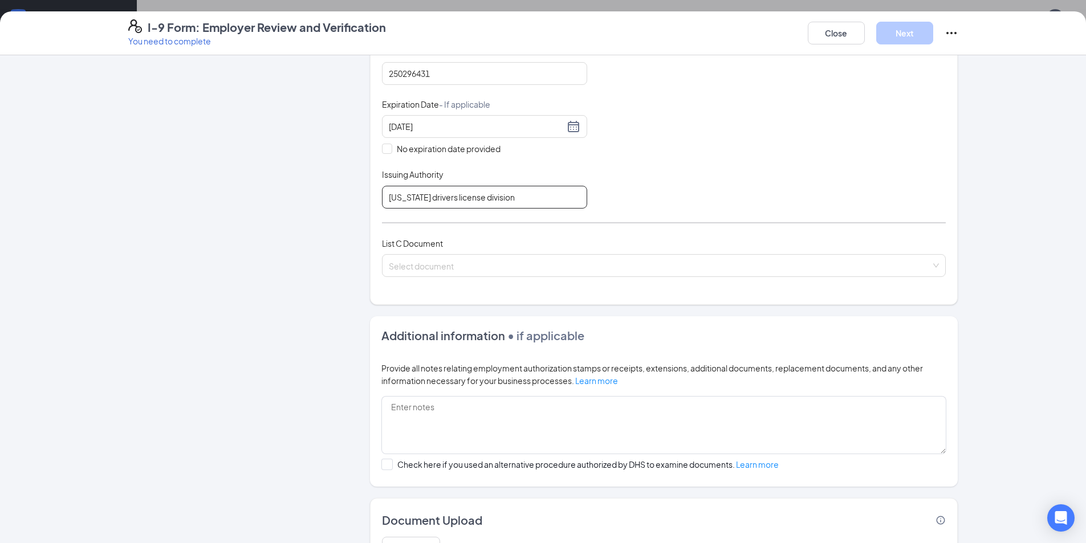
scroll to position [285, 0]
click at [487, 271] on span at bounding box center [660, 265] width 542 height 22
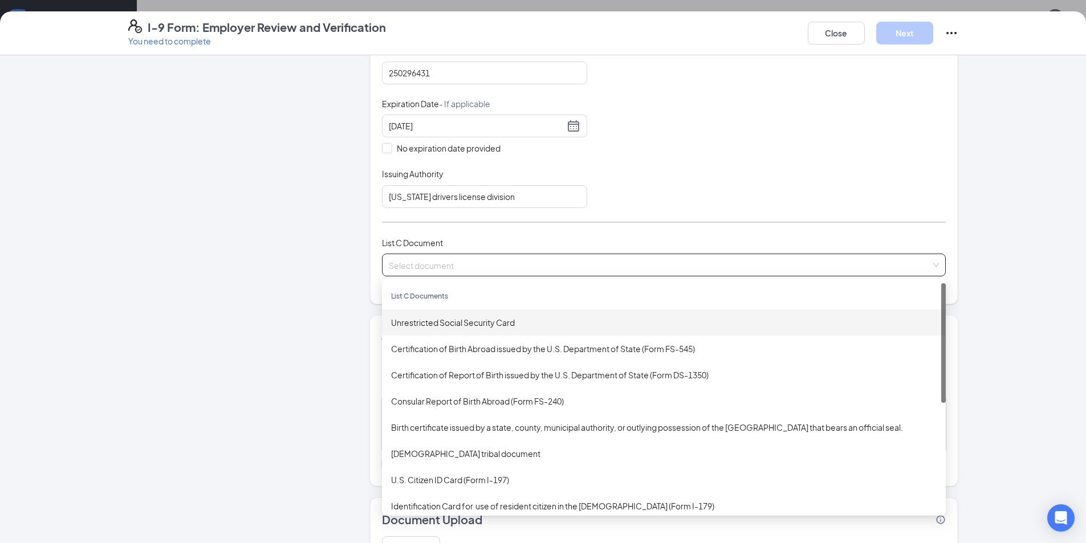
click at [455, 324] on div "Unrestricted Social Security Card" at bounding box center [663, 322] width 545 height 13
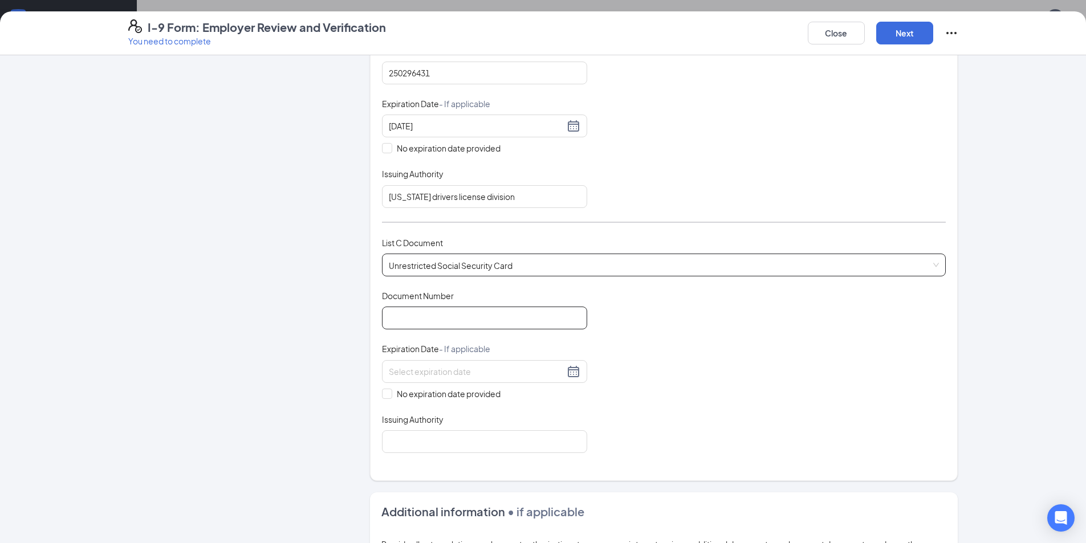
click at [454, 312] on input "Document Number" at bounding box center [484, 318] width 205 height 23
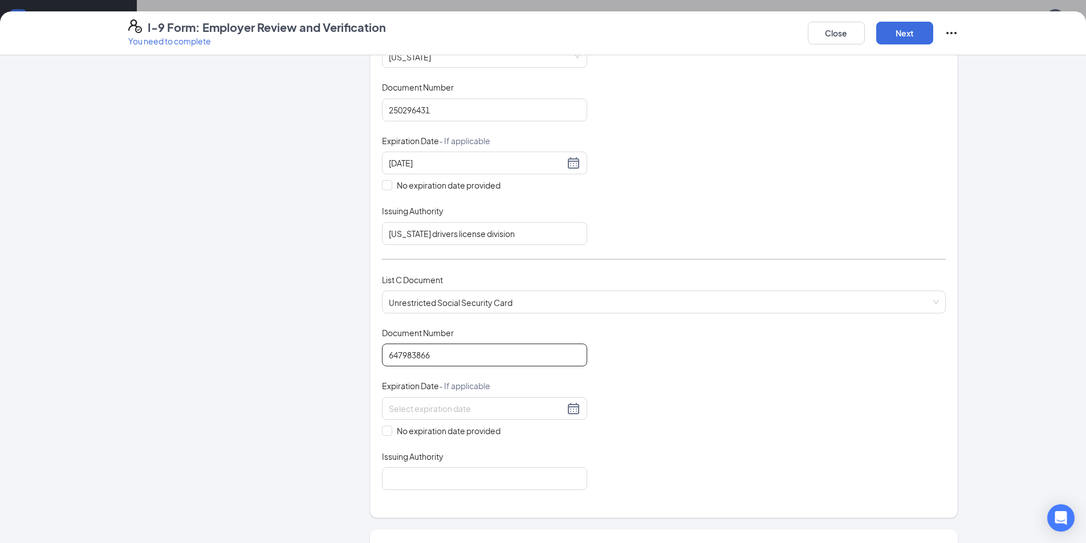
scroll to position [228, 0]
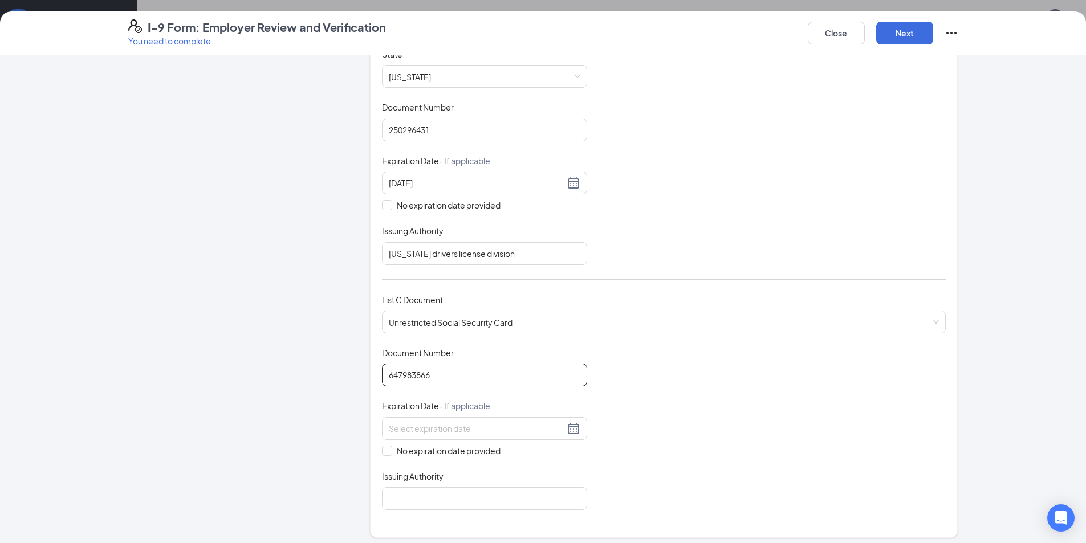
type input "647983866"
click at [376, 451] on div "Which documents did your new hire bring? [PERSON_NAME] identifies as a [DEMOGRA…" at bounding box center [664, 188] width 588 height 699
click at [382, 451] on input "No expiration date provided" at bounding box center [386, 450] width 8 height 8
checkbox input "true"
click at [402, 494] on input "Issuing Authority" at bounding box center [484, 501] width 205 height 23
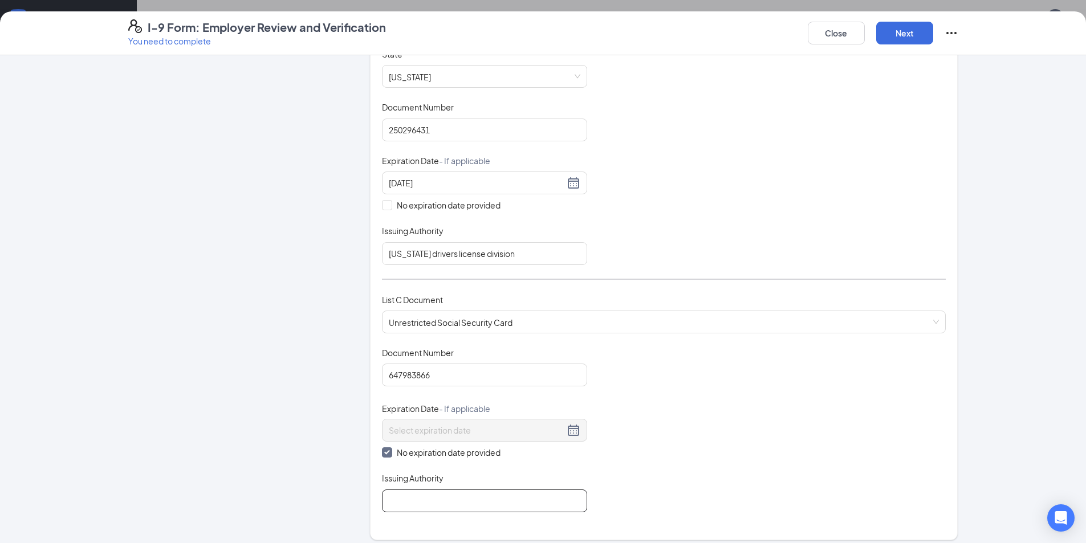
type input "social security administration"
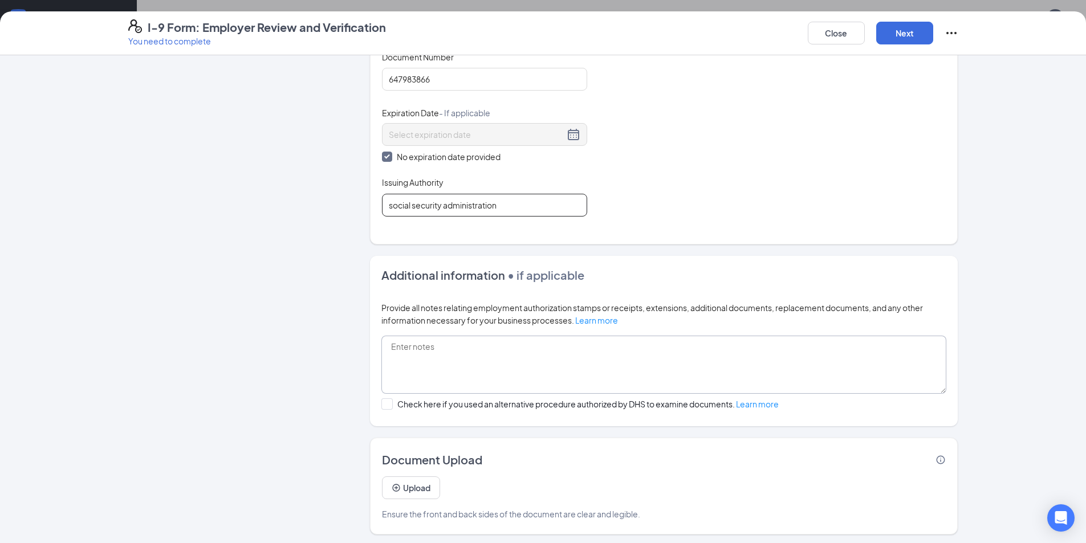
scroll to position [527, 0]
click at [907, 41] on button "Next" at bounding box center [904, 33] width 57 height 23
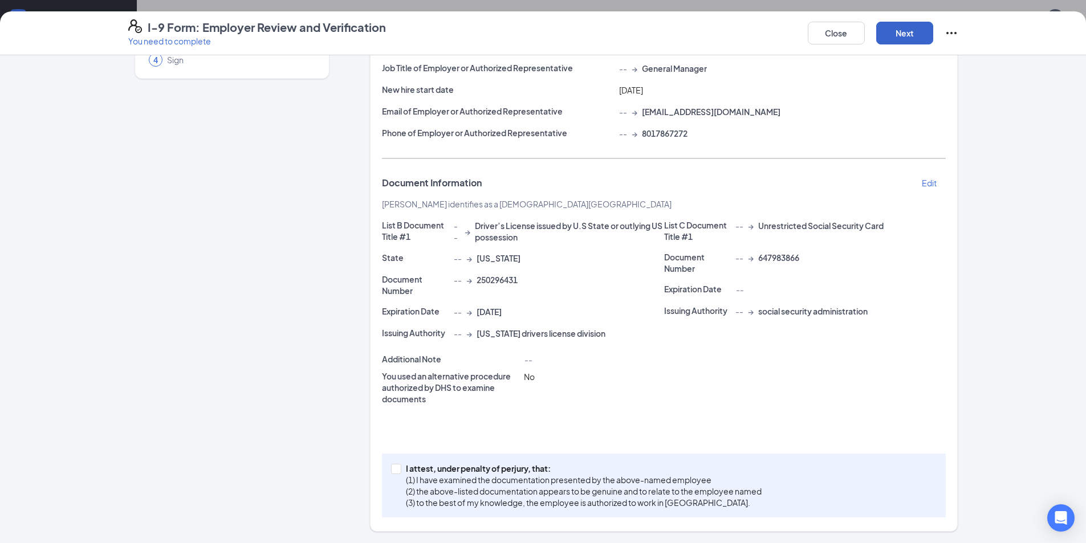
scroll to position [285, 0]
click at [394, 466] on input "I attest, under penalty of [PERSON_NAME], that: (1) I have examined the documen…" at bounding box center [395, 468] width 8 height 8
checkbox input "true"
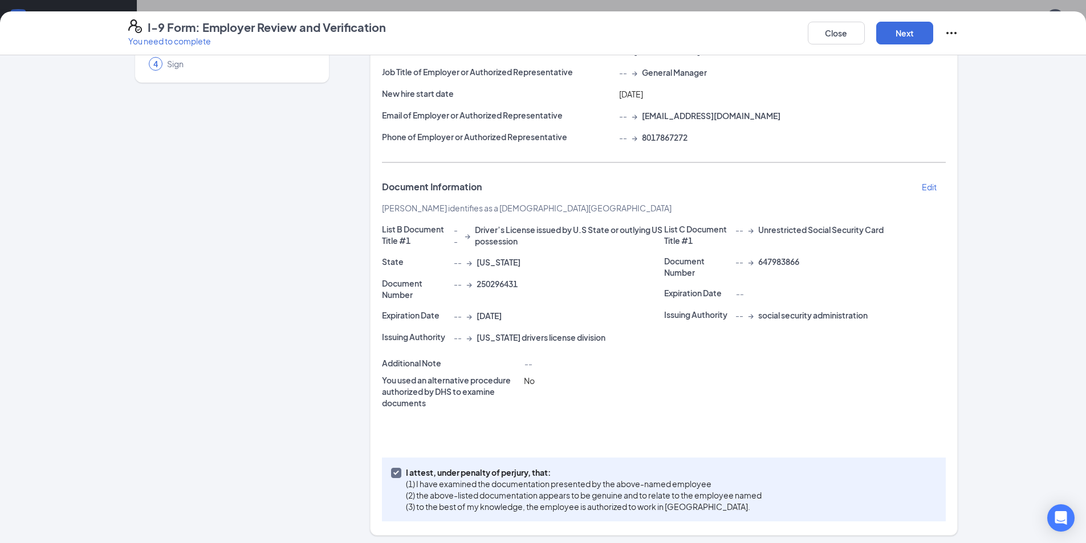
scroll to position [118, 0]
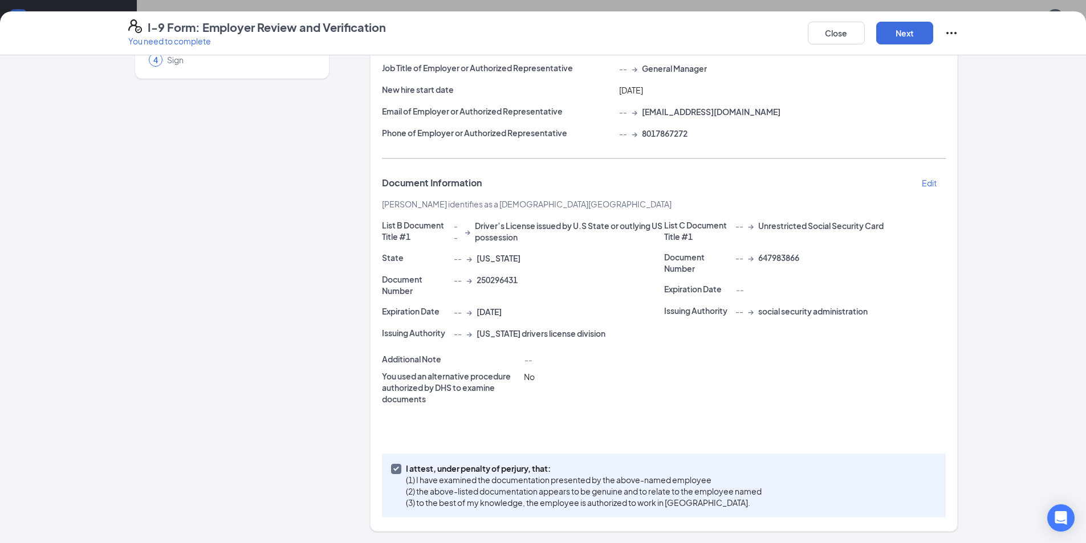
click at [926, 187] on p "Edit" at bounding box center [929, 182] width 15 height 11
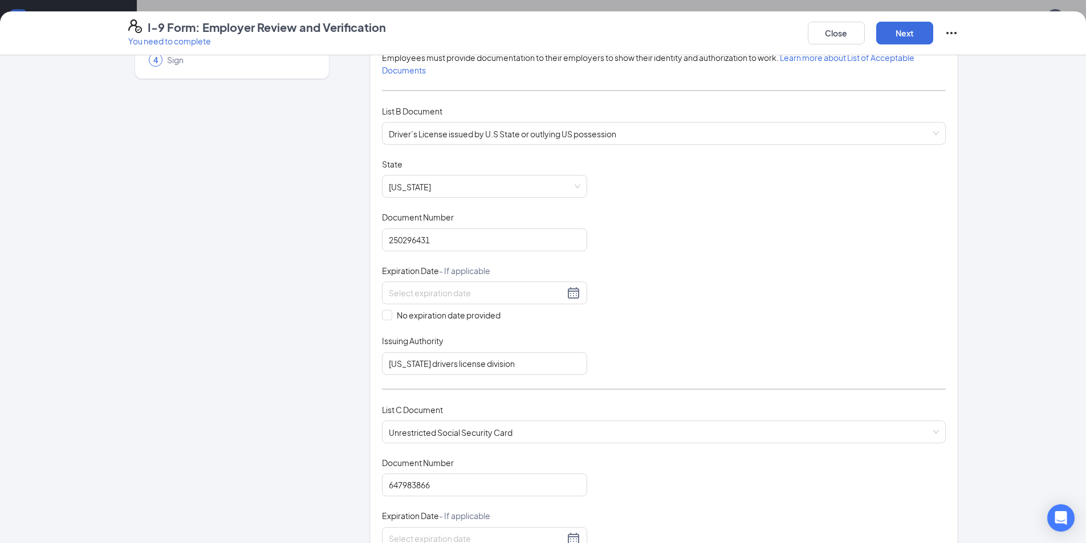
type input "[DATE]"
checkbox input "true"
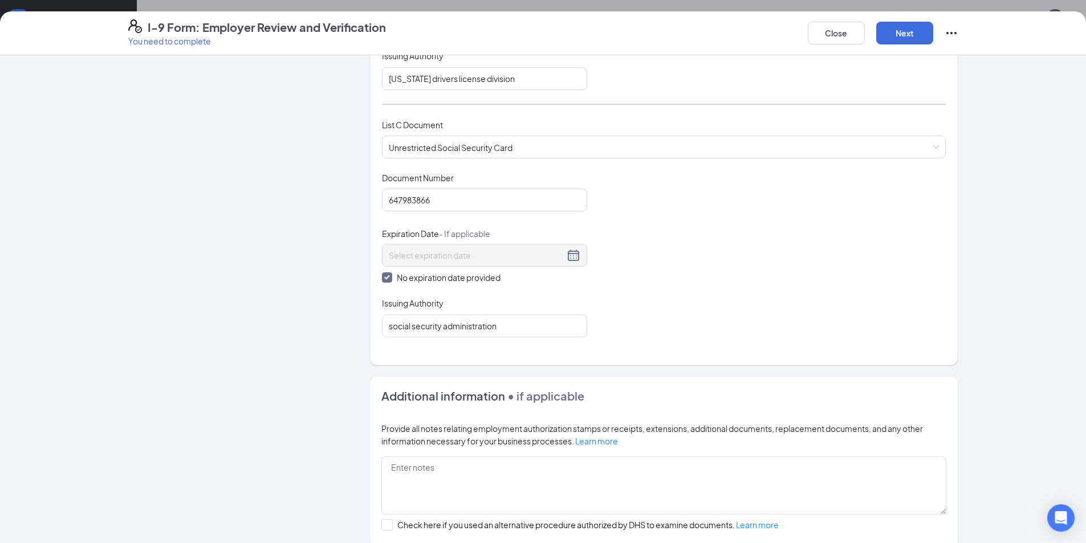
scroll to position [527, 0]
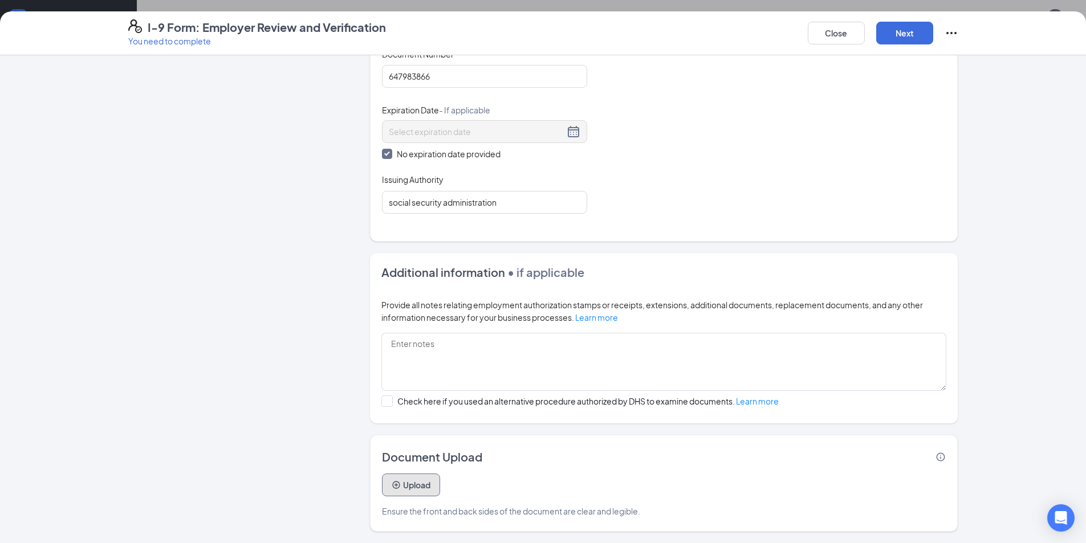
click at [417, 487] on button "Upload" at bounding box center [411, 485] width 58 height 23
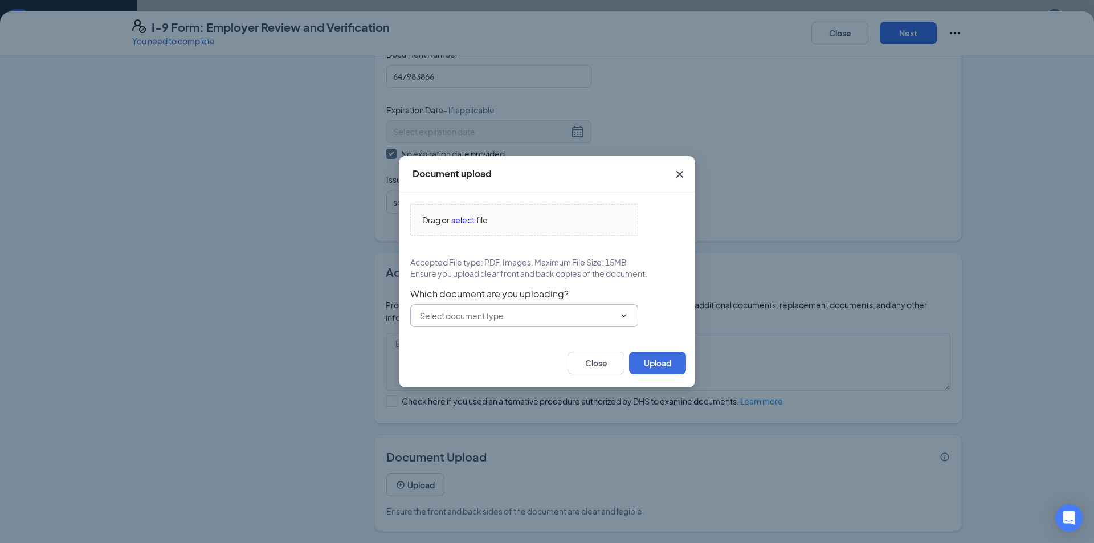
click at [492, 317] on input "text" at bounding box center [517, 315] width 195 height 13
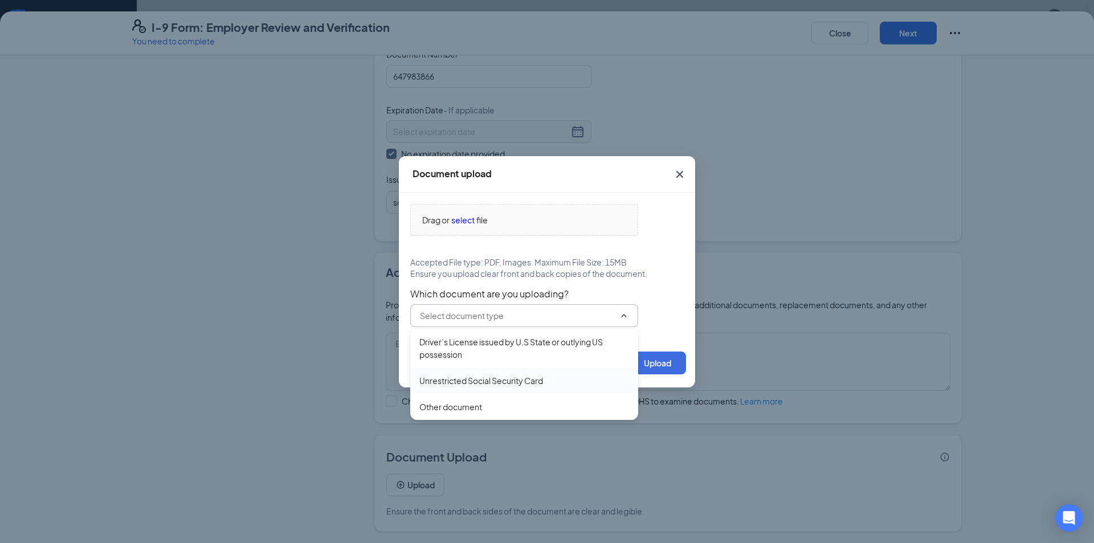
click at [479, 385] on div "Unrestricted Social Security Card" at bounding box center [481, 380] width 124 height 13
type input "Unrestricted Social Security Card"
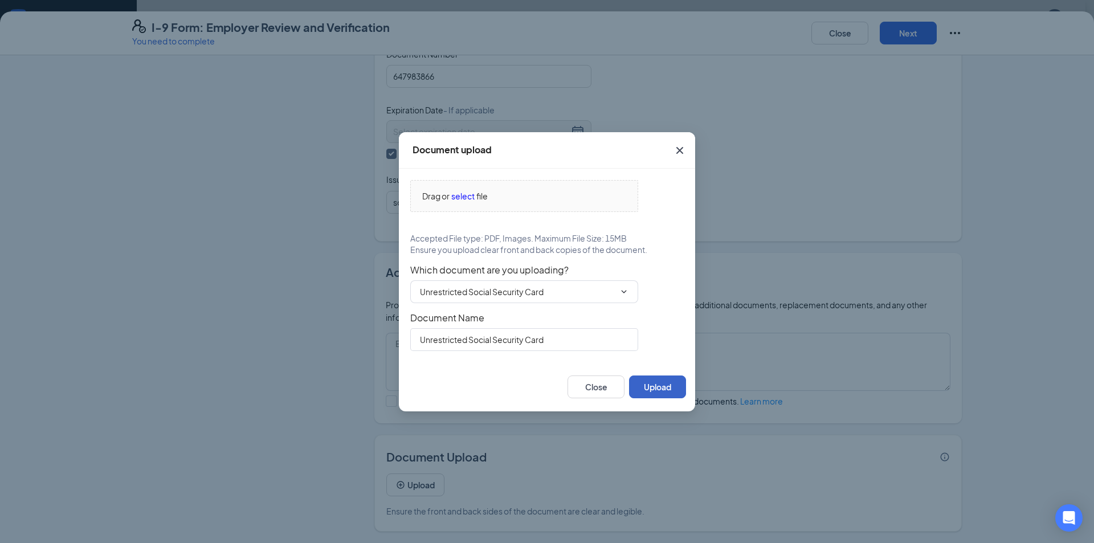
click at [679, 380] on button "Upload" at bounding box center [657, 387] width 57 height 23
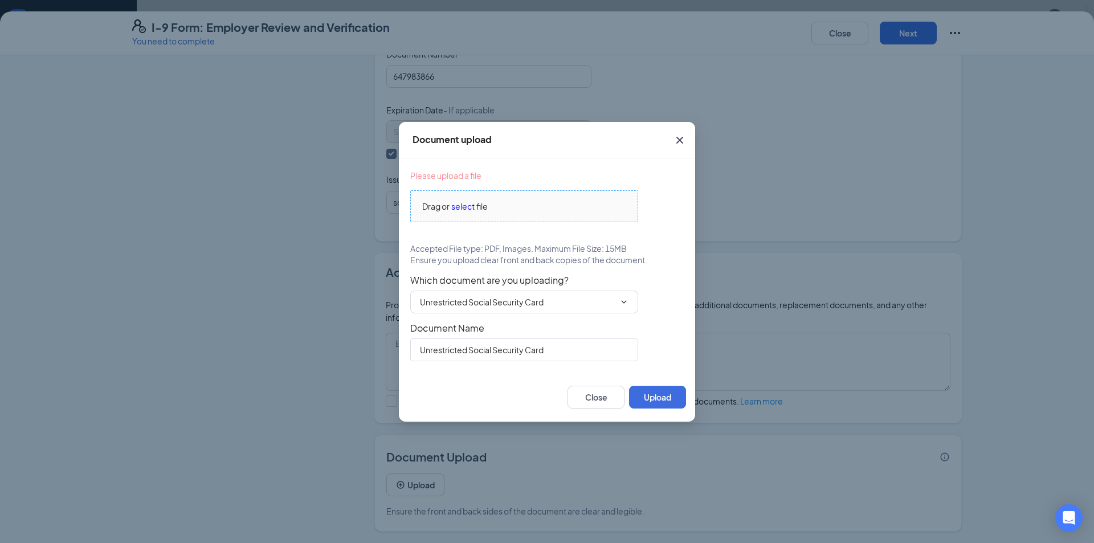
click at [461, 203] on span "select" at bounding box center [462, 206] width 23 height 13
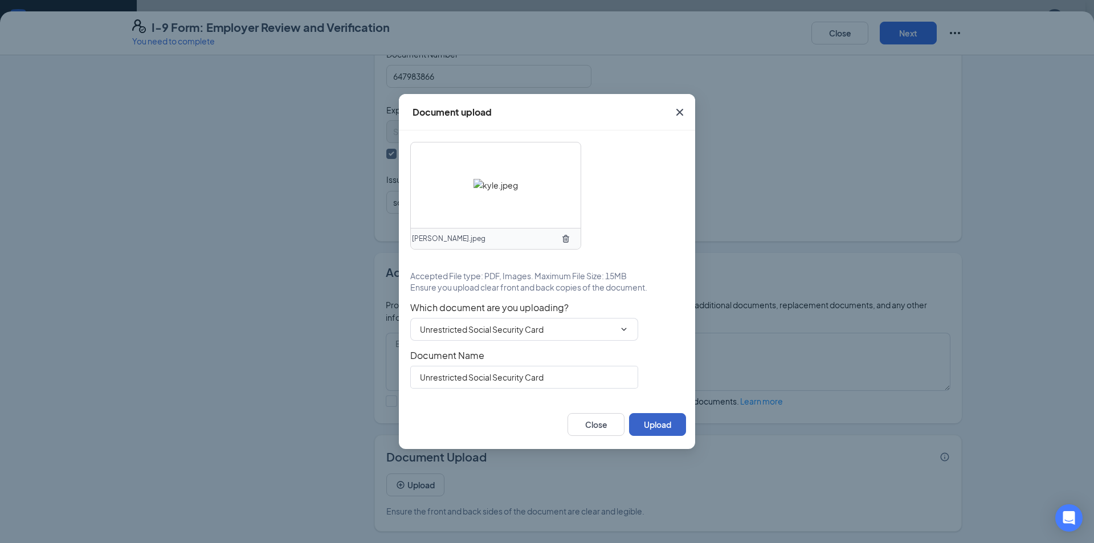
click at [670, 429] on button "Upload" at bounding box center [657, 424] width 57 height 23
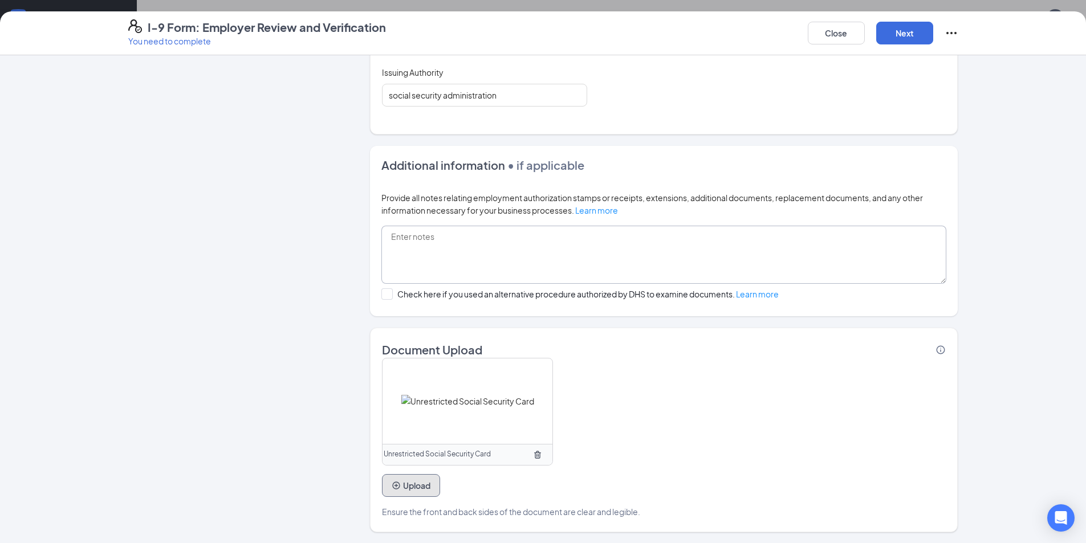
scroll to position [634, 0]
click at [914, 32] on button "Next" at bounding box center [904, 33] width 57 height 23
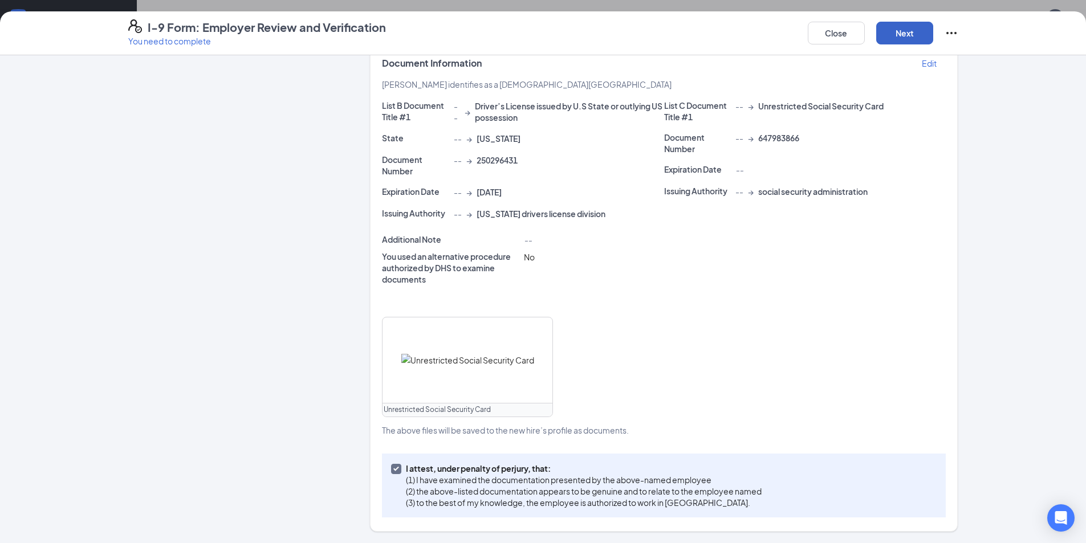
scroll to position [513, 0]
click at [902, 40] on button "Next" at bounding box center [904, 33] width 57 height 23
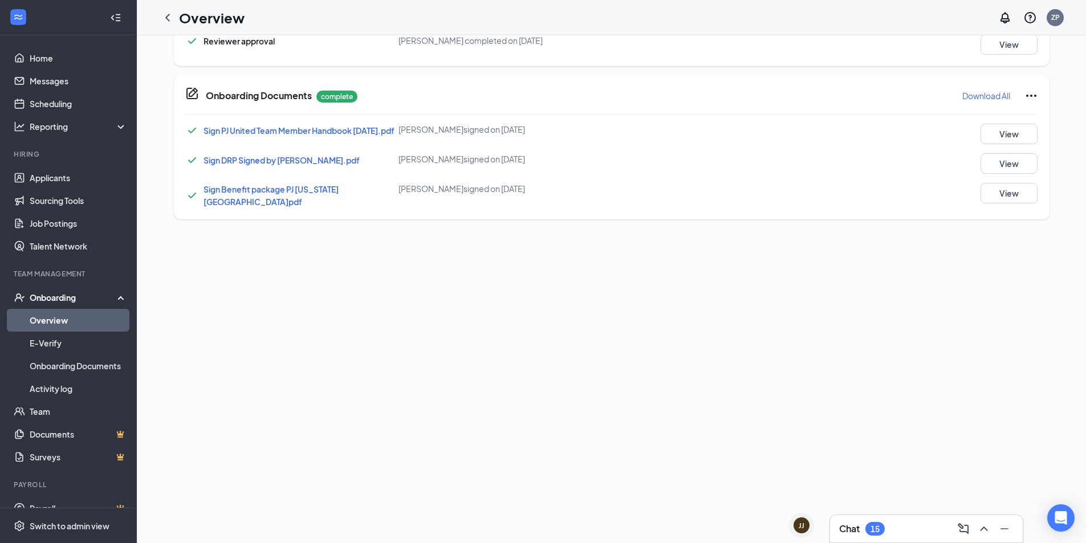
scroll to position [0, 0]
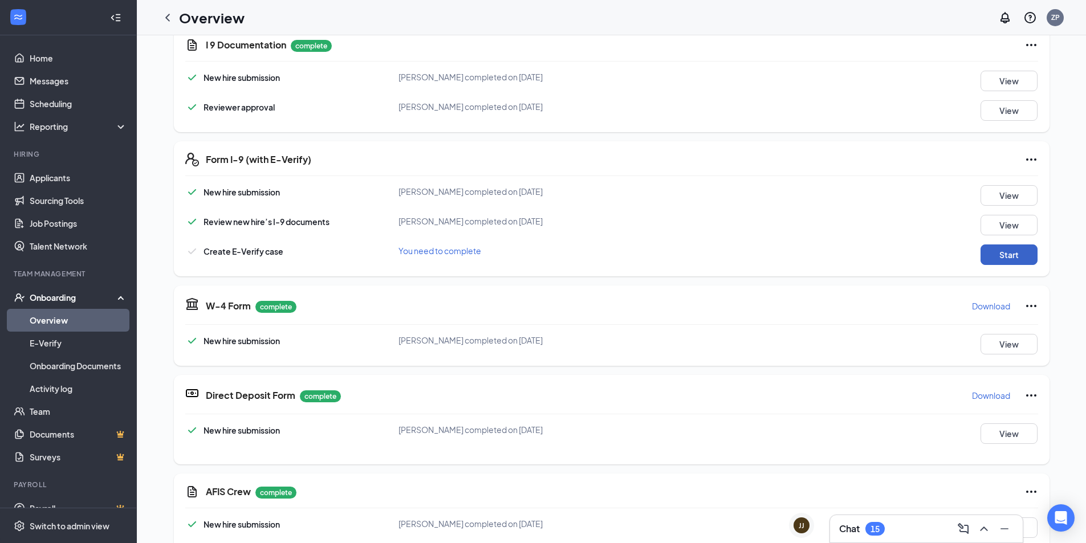
click at [1014, 257] on button "Start" at bounding box center [1008, 254] width 57 height 21
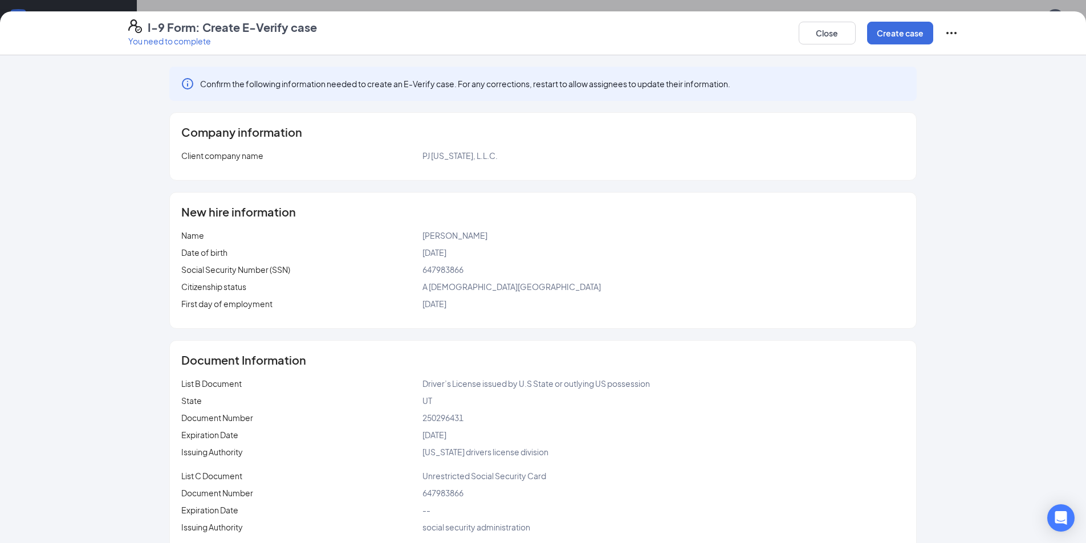
click at [857, 28] on div "Close Create case" at bounding box center [878, 32] width 160 height 27
click at [847, 31] on button "Close" at bounding box center [826, 33] width 57 height 23
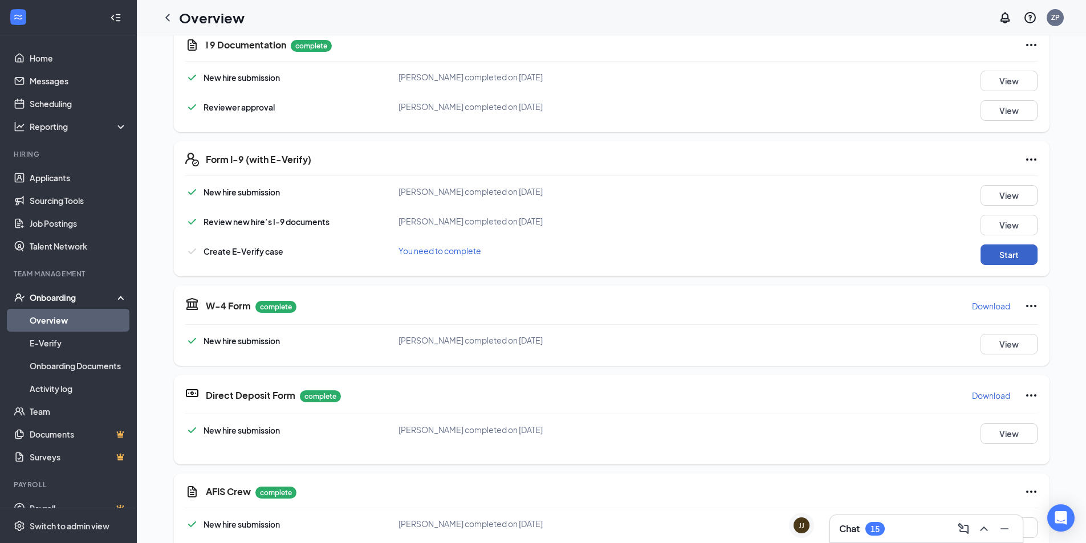
click at [1005, 261] on button "Start" at bounding box center [1008, 254] width 57 height 21
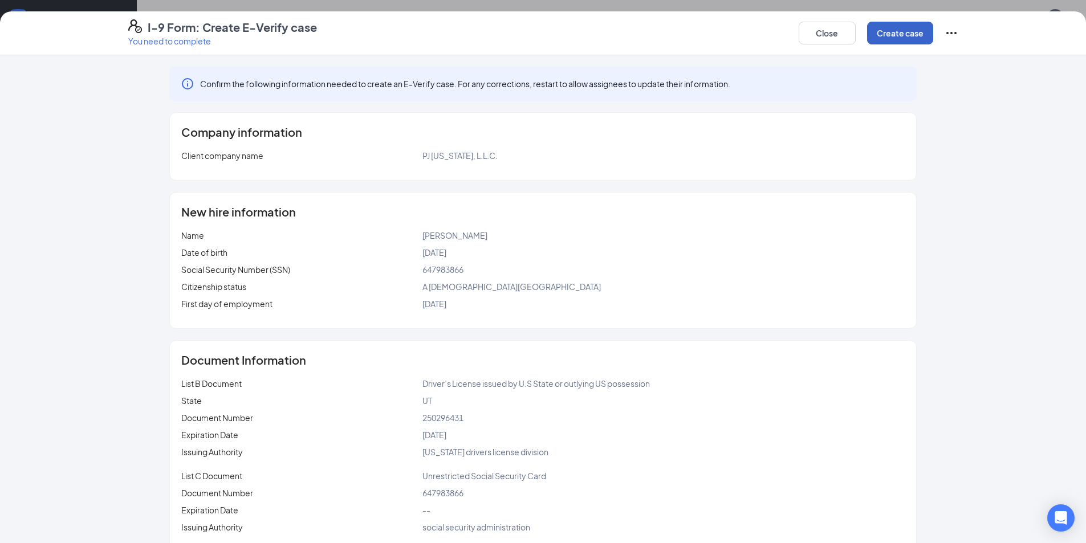
click at [893, 36] on button "Create case" at bounding box center [900, 33] width 66 height 23
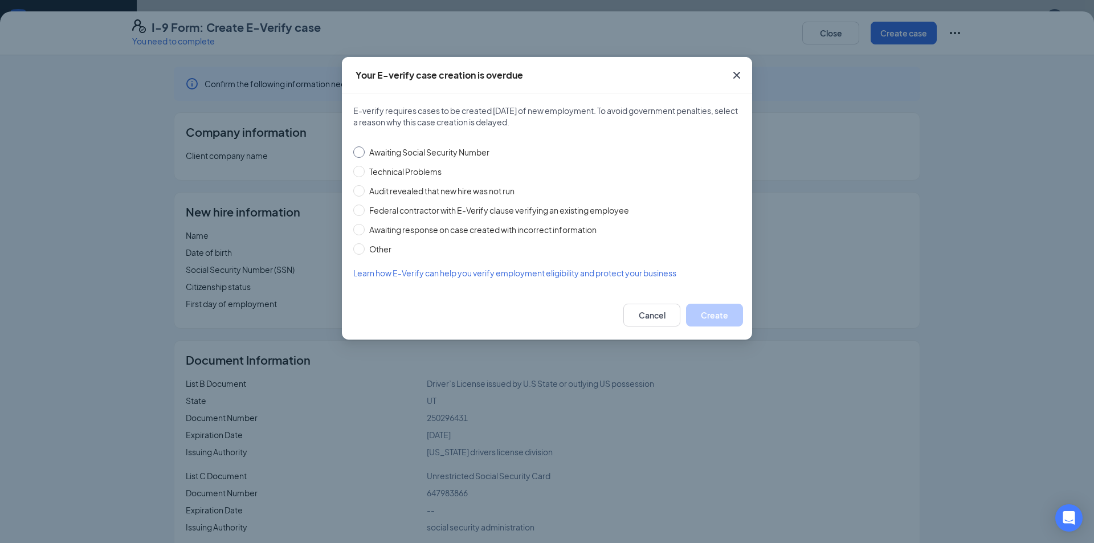
click at [361, 154] on input "Awaiting Social Security Number" at bounding box center [358, 151] width 11 height 11
radio input "true"
click at [710, 303] on div "Cancel Create" at bounding box center [547, 315] width 410 height 49
click at [712, 311] on button "Create" at bounding box center [714, 315] width 57 height 23
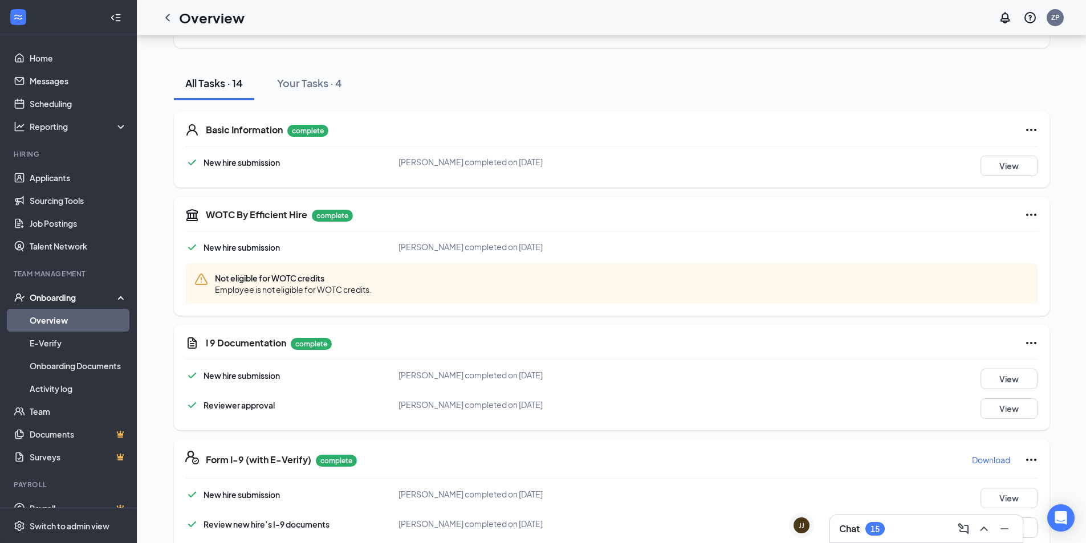
scroll to position [57, 0]
